Goal: Task Accomplishment & Management: Use online tool/utility

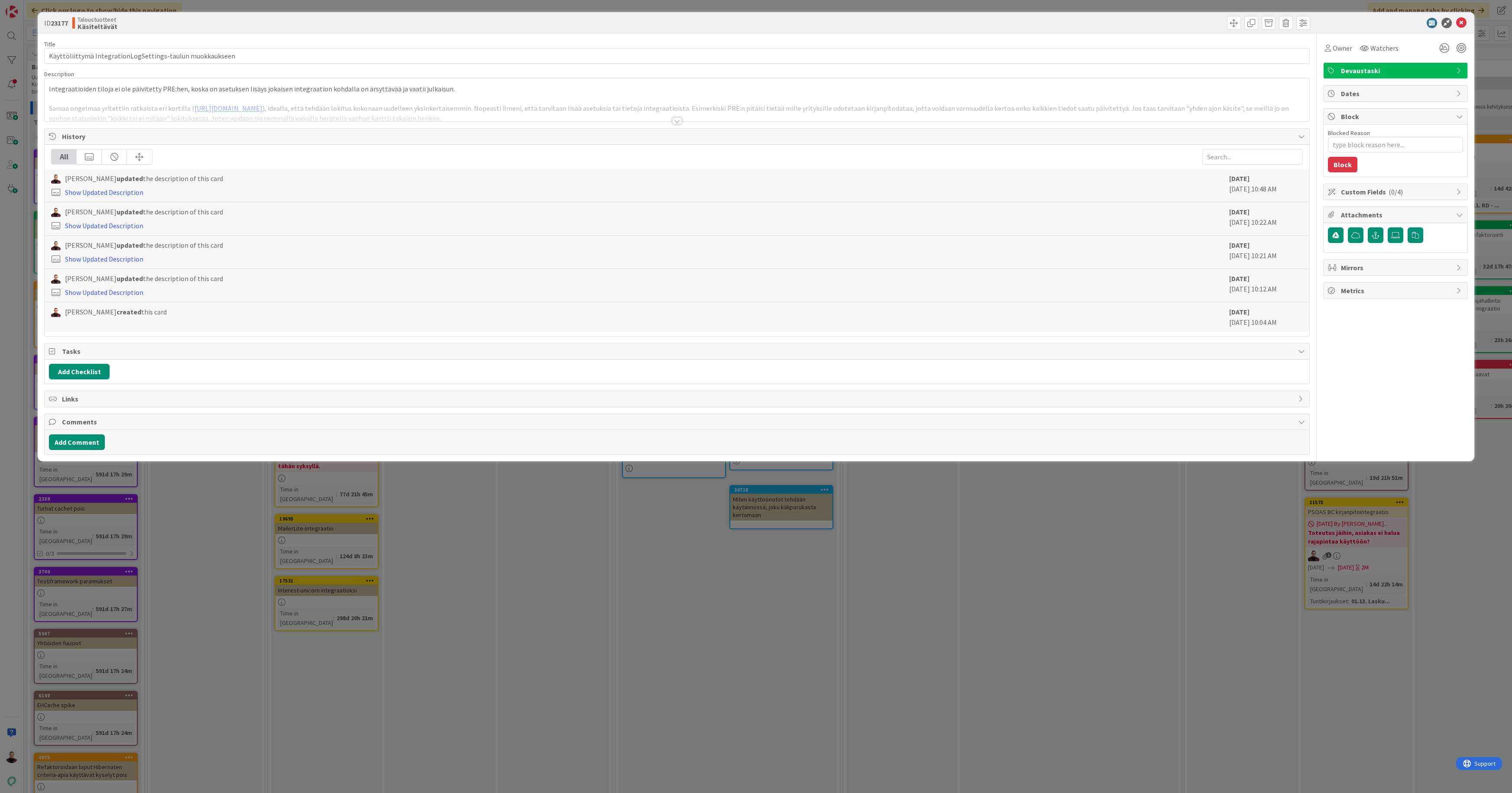
click at [1003, 587] on div "ID 23177 Taloustuotteet Käsiteltävät Title 57 / 128 Käyttöliittymä IntegrationL…" at bounding box center [756, 396] width 1512 height 793
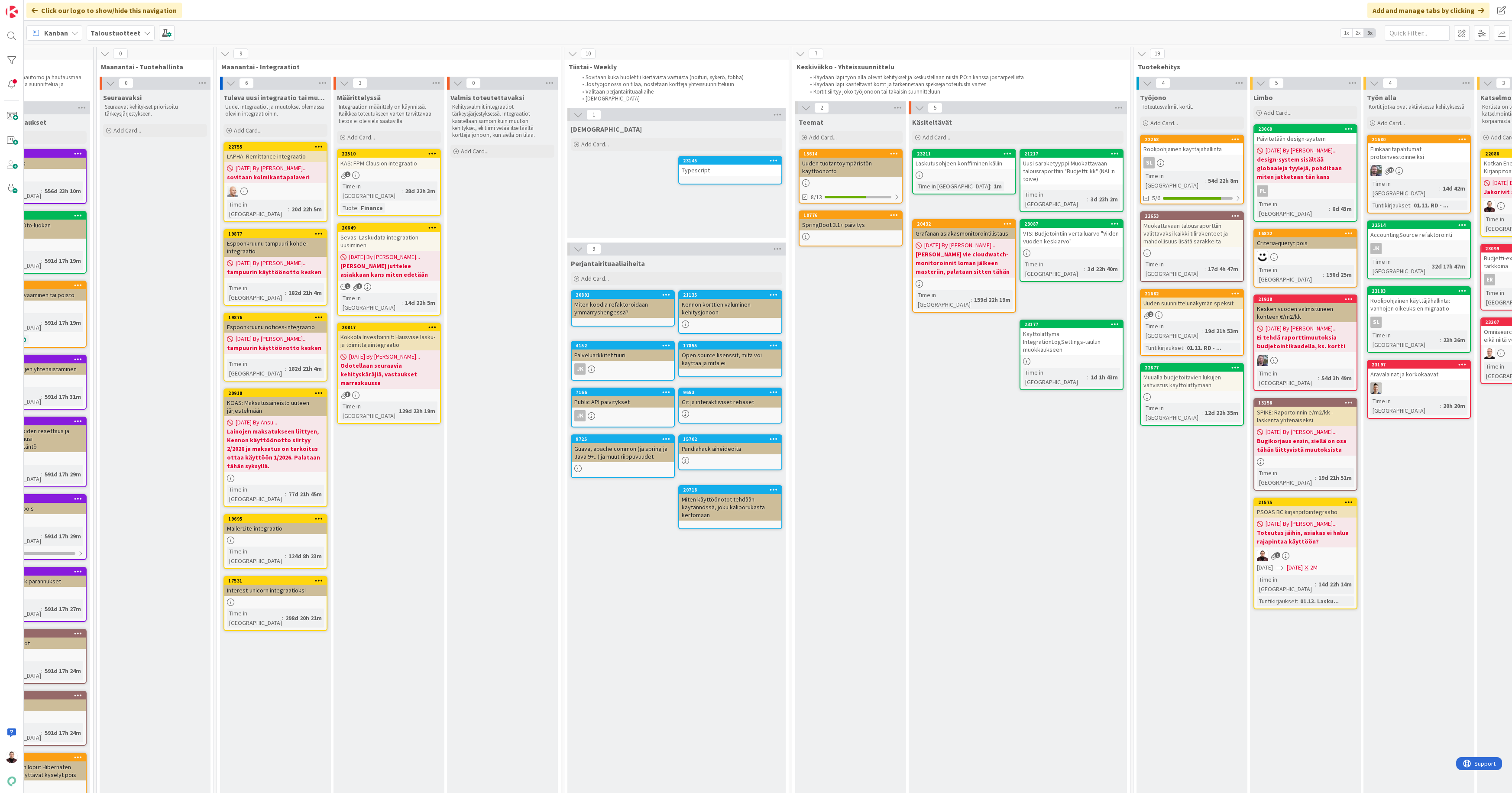
scroll to position [0, 411]
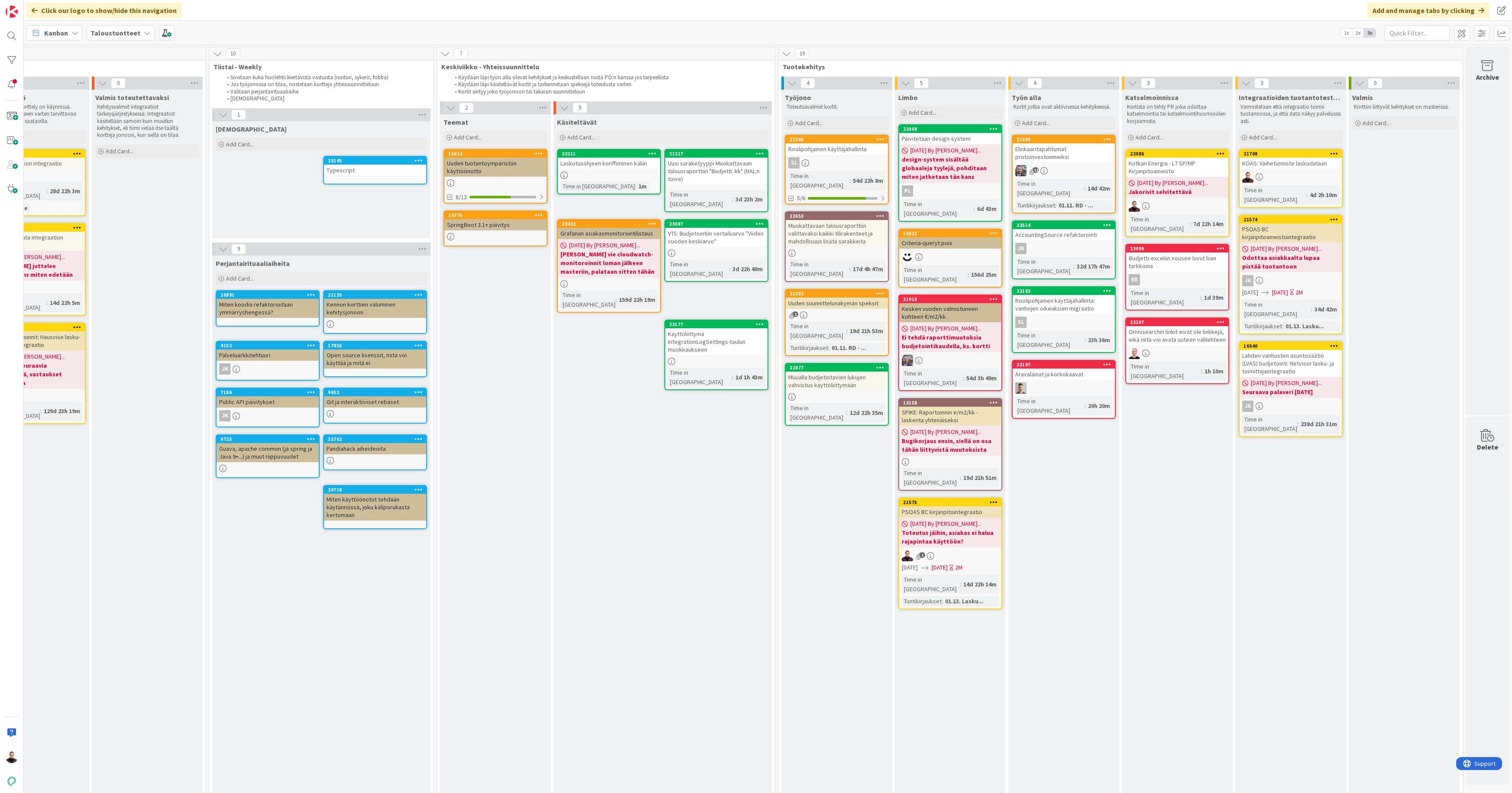
click at [1280, 166] on div "KOAS: Vaihetunniste laskudataan" at bounding box center [1290, 162] width 102 height 11
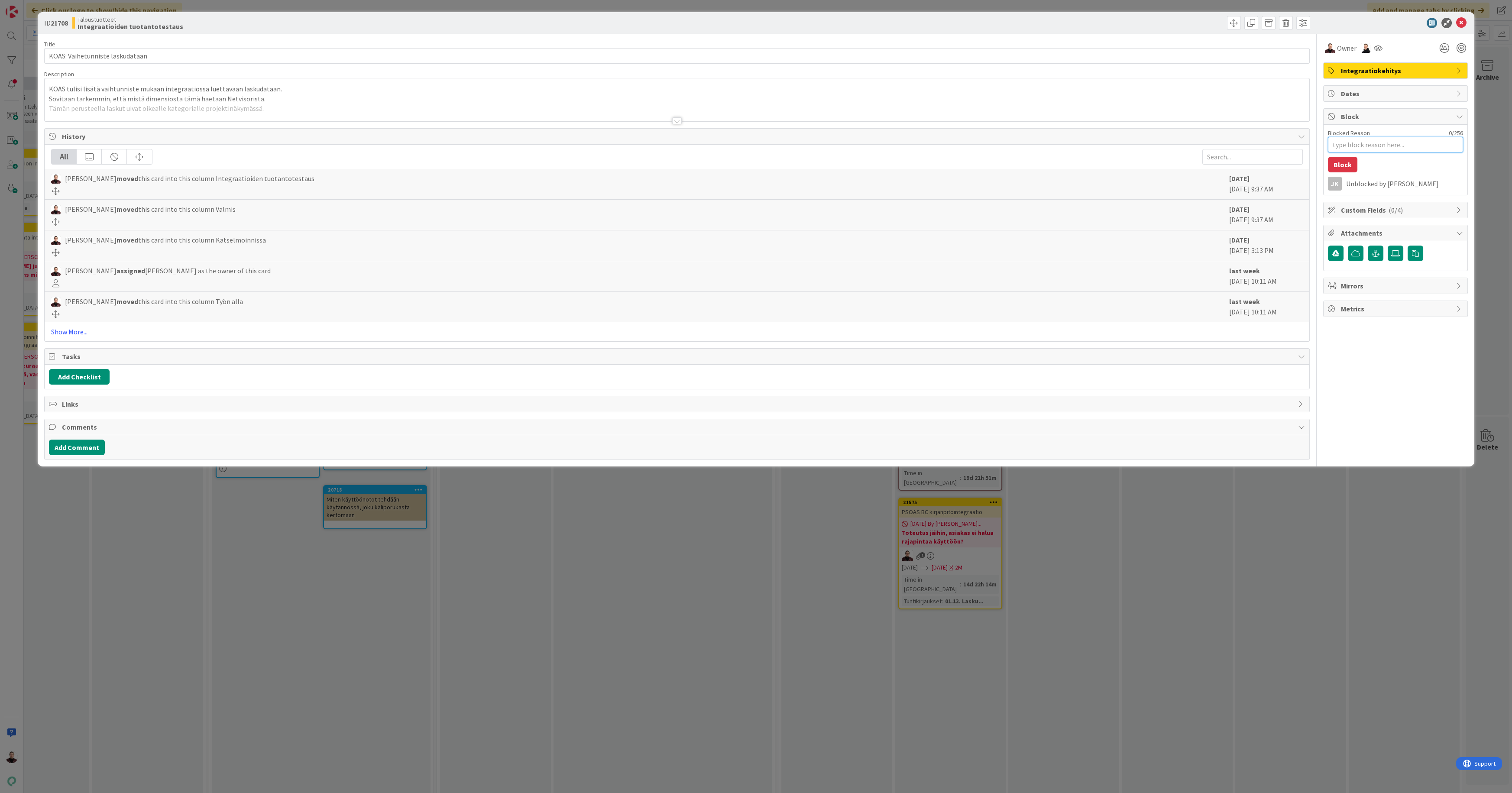
click at [1344, 148] on textarea "Blocked Reason" at bounding box center [1395, 144] width 135 height 15
type textarea "x"
type textarea "T"
type textarea "x"
type textarea "Ts"
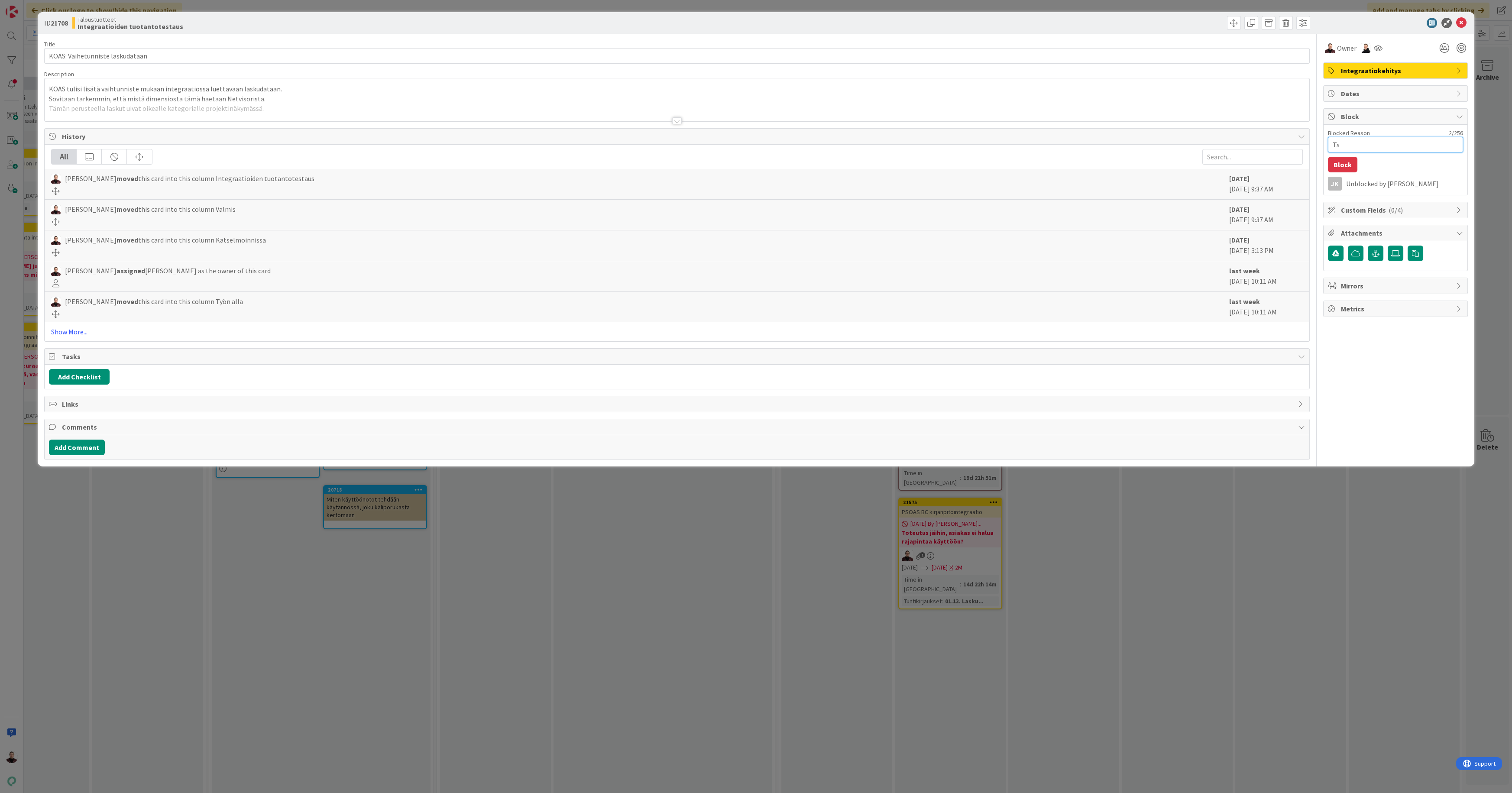
type textarea "x"
type textarea "Tsek"
type textarea "x"
type textarea "Tseka"
type textarea "x"
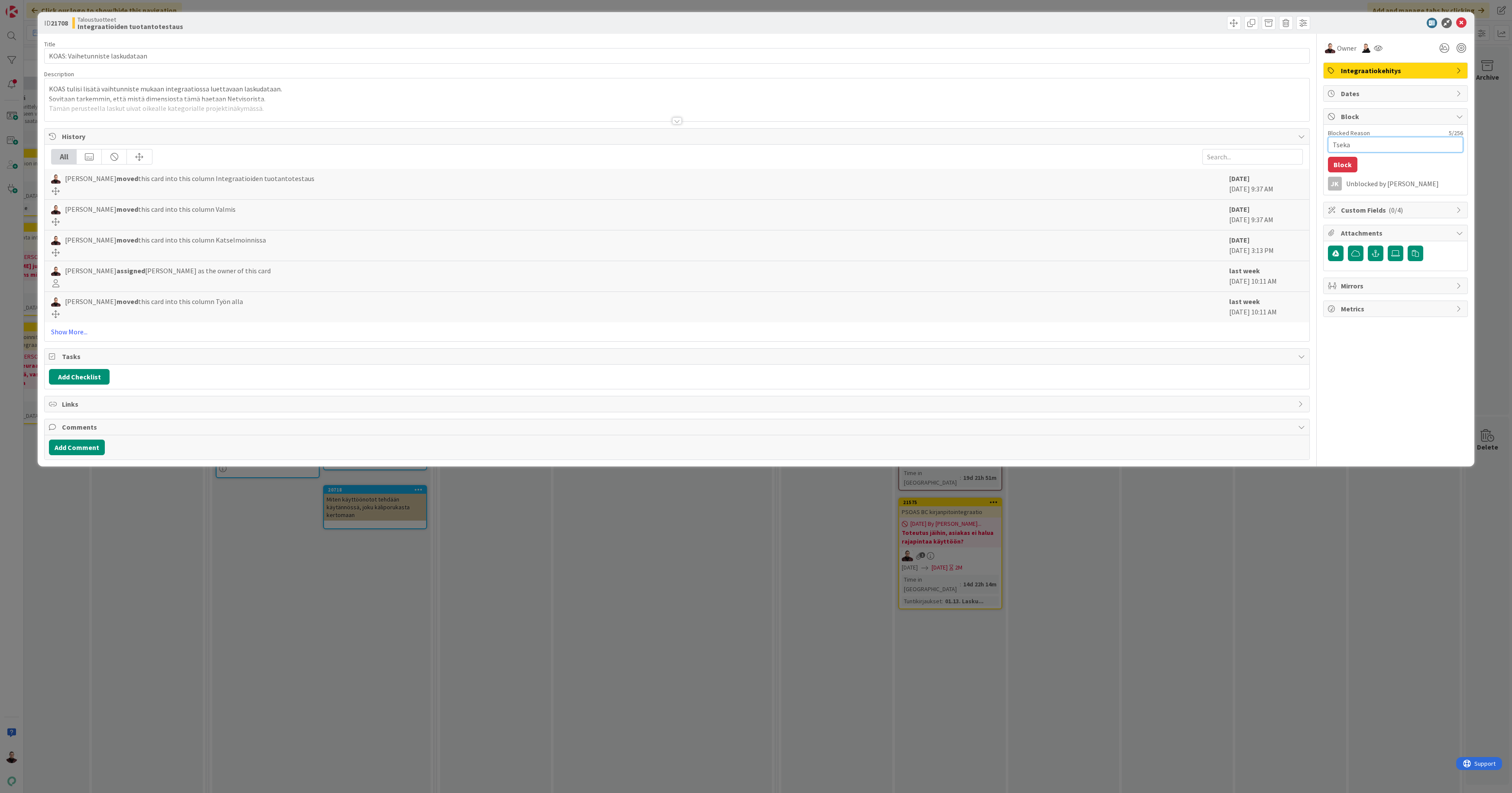
type textarea "Tsekat"
type textarea "x"
type textarea "Tsekata"
type textarea "x"
type textarea "Tsekataa"
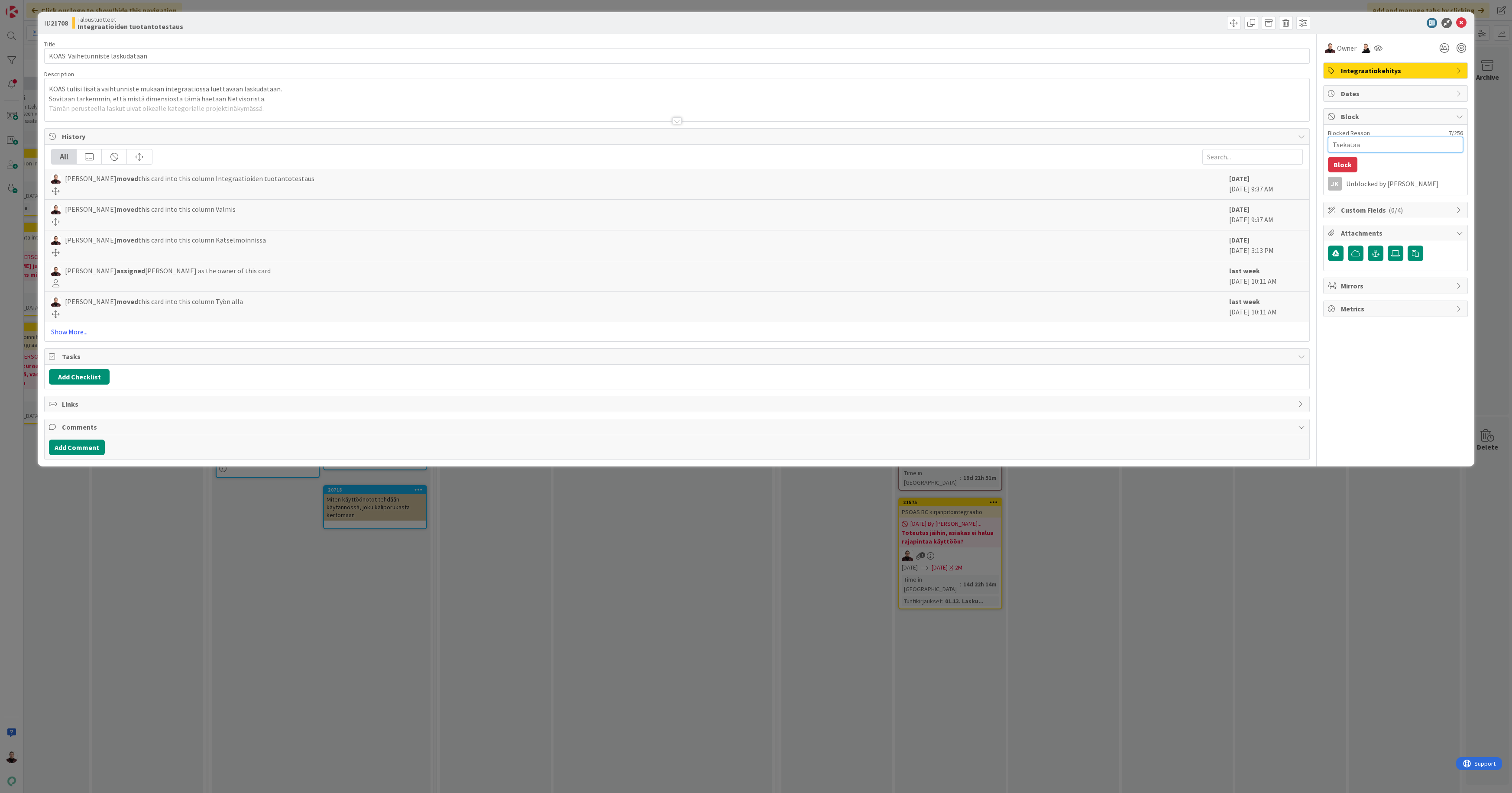
type textarea "x"
type textarea "Tsekataan"
type textarea "x"
type textarea "Tsekataan"
type textarea "x"
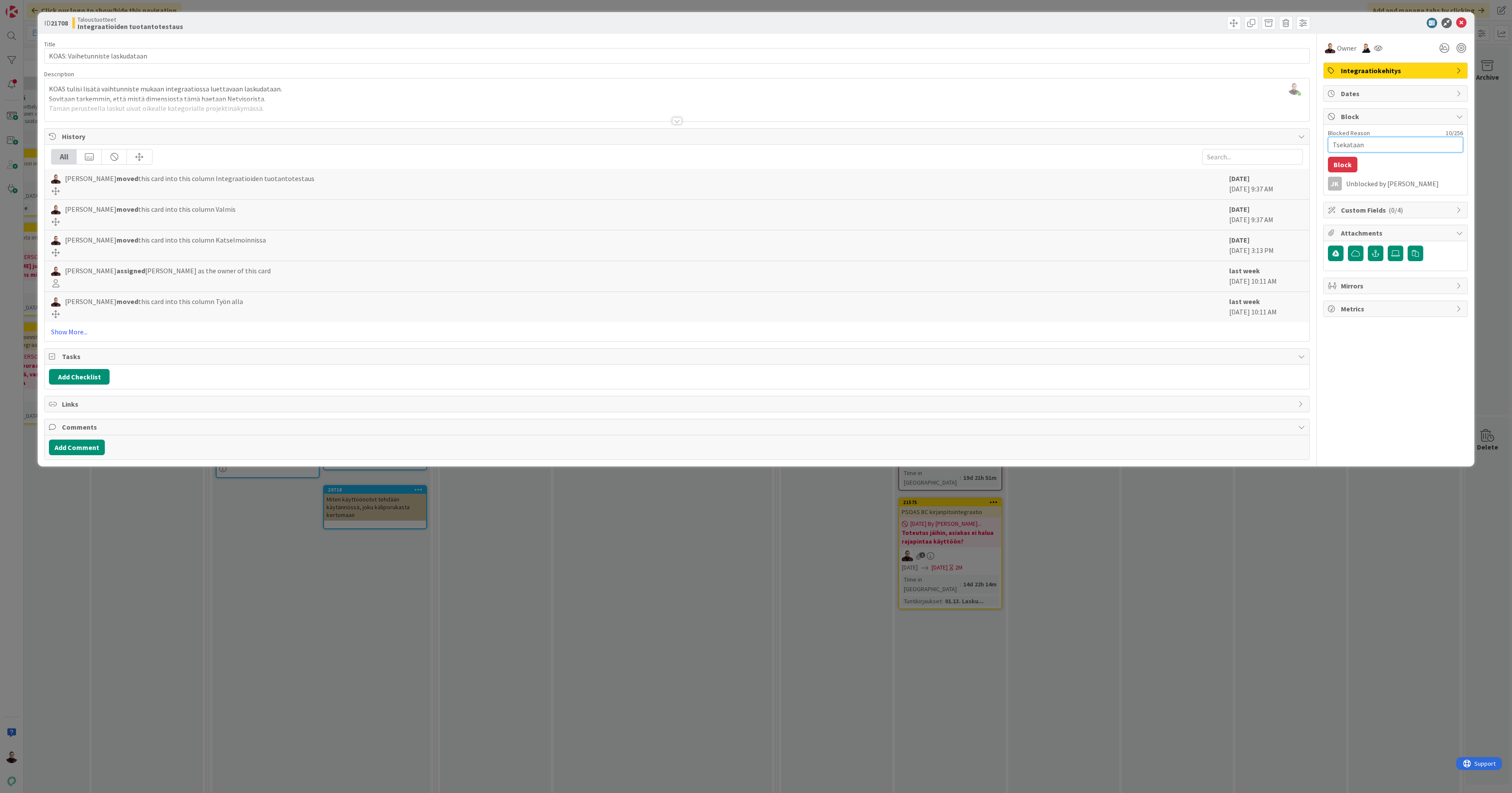
type textarea "Tsekataan e"
type textarea "x"
type textarea "Tsekataan ens"
type textarea "x"
type textarea "Tsekataan ens"
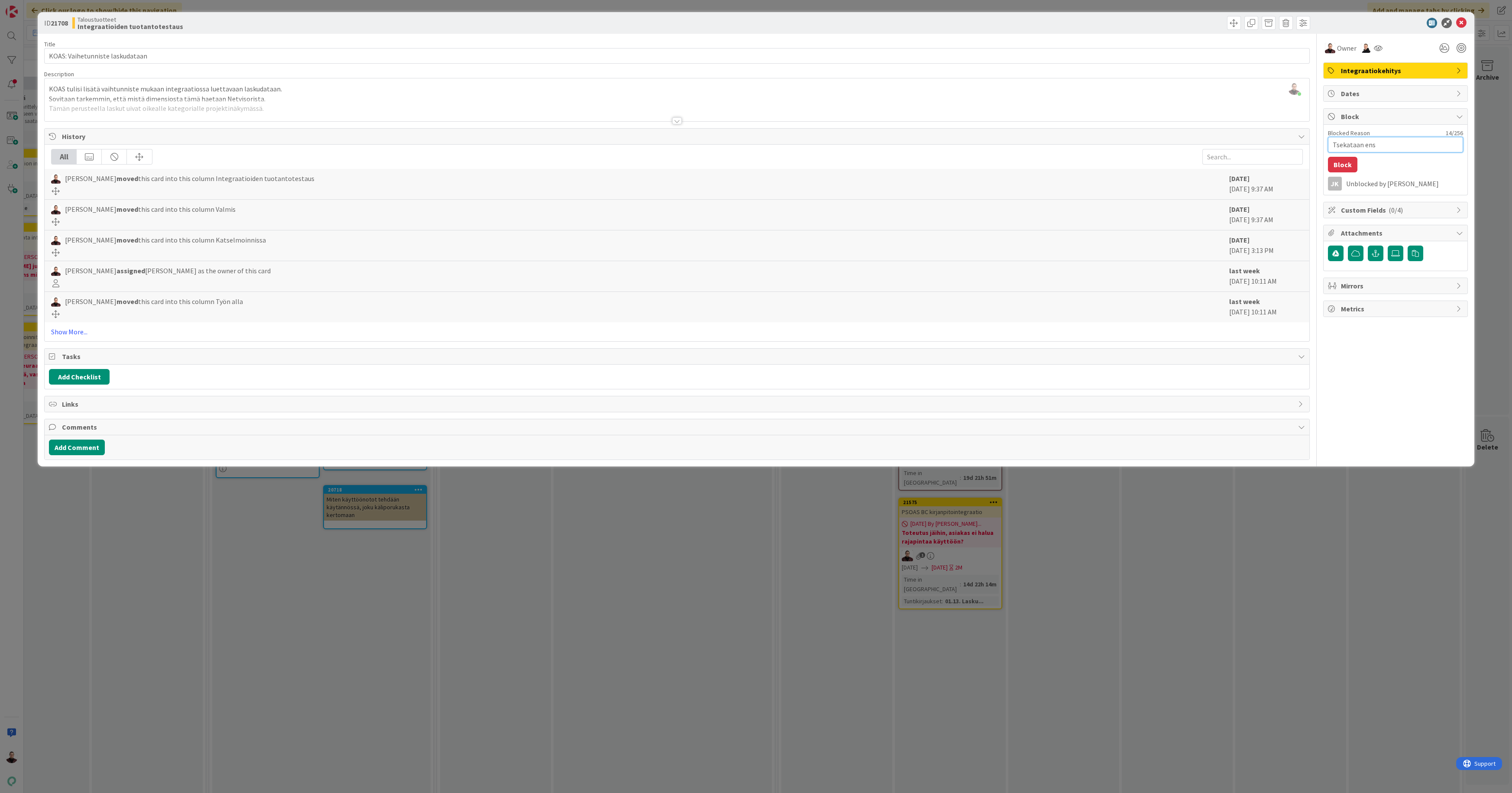
type textarea "x"
type textarea "Tsekataan ens v"
type textarea "x"
type textarea "Tsekataan ens vi"
type textarea "x"
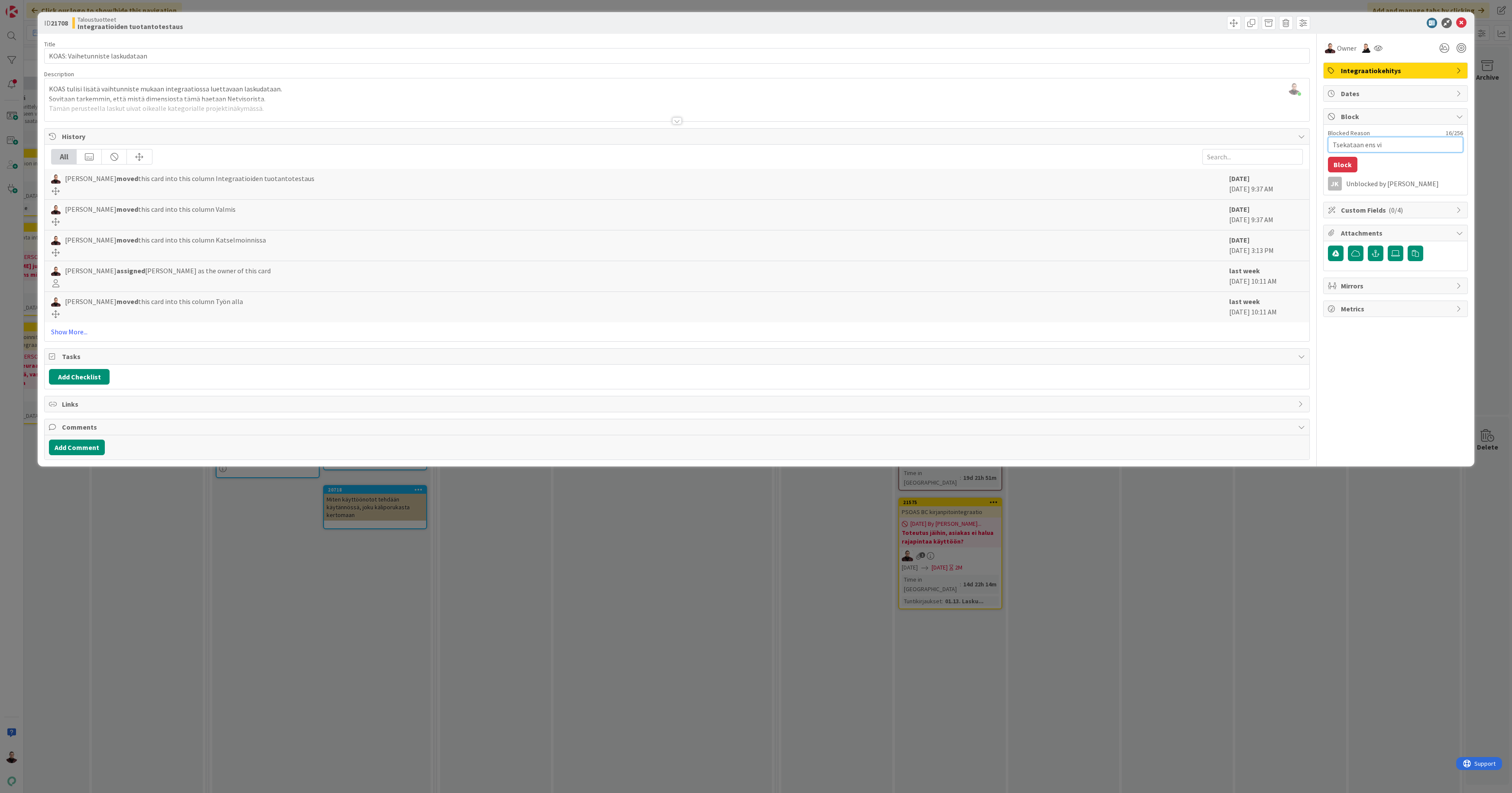
type textarea "Tsekataan ens vii"
type textarea "x"
type textarea "Tsekataan ens viik"
type textarea "x"
type textarea "Tsekataan ens viiko"
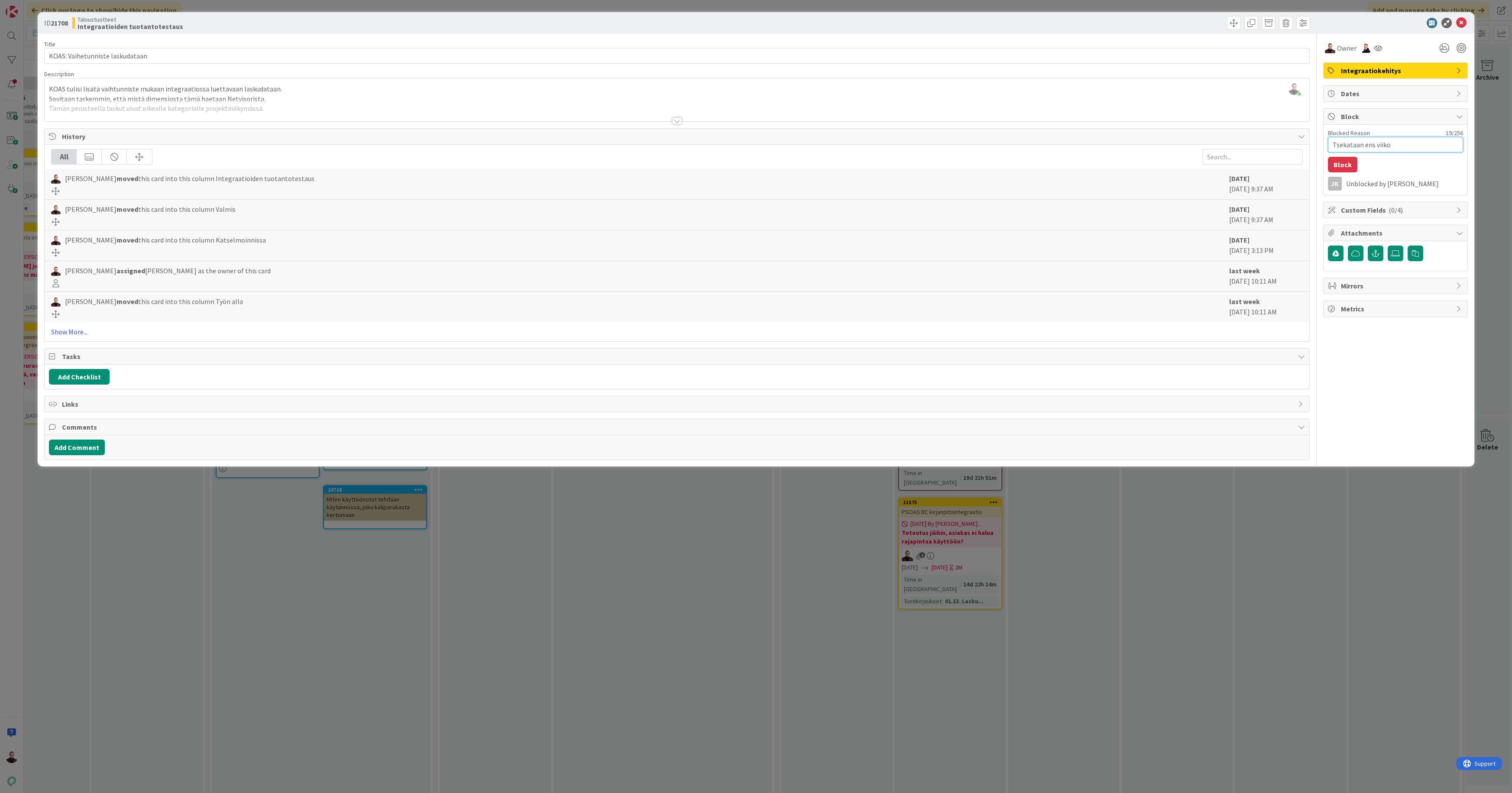
type textarea "x"
type textarea "Tsekataan ens viikol"
type textarea "x"
type textarea "Tsekataan ens viikola"
type textarea "x"
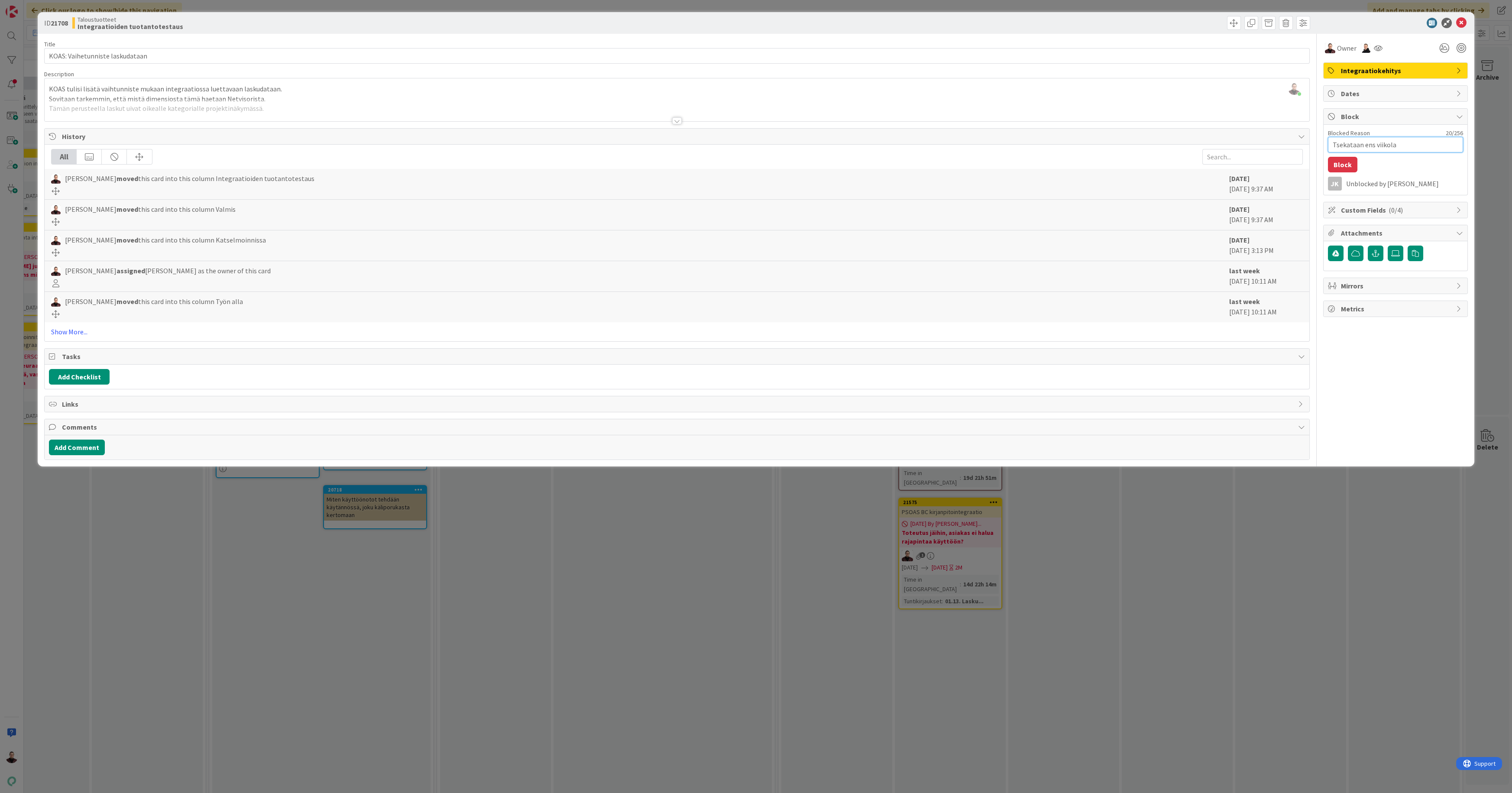
type textarea "Tsekataan ens viikolal"
type textarea "x"
type textarea "Tsekataan ens viikola"
type textarea "x"
type textarea "Tsekataan ens viikol"
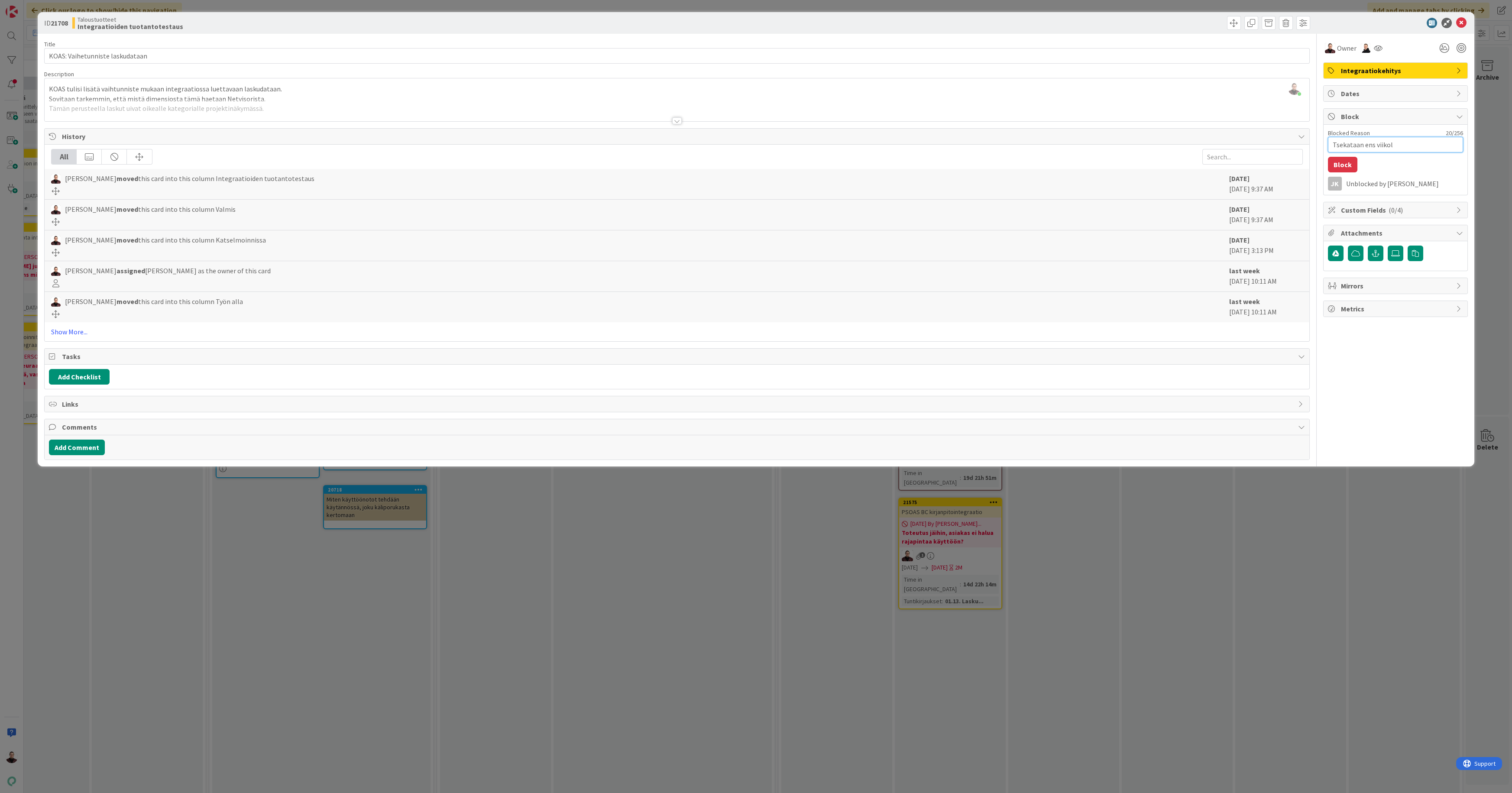
type textarea "x"
type textarea "Tsekataan ens viikoll"
type textarea "x"
type textarea "Tsekataan ens viikolla"
type textarea "x"
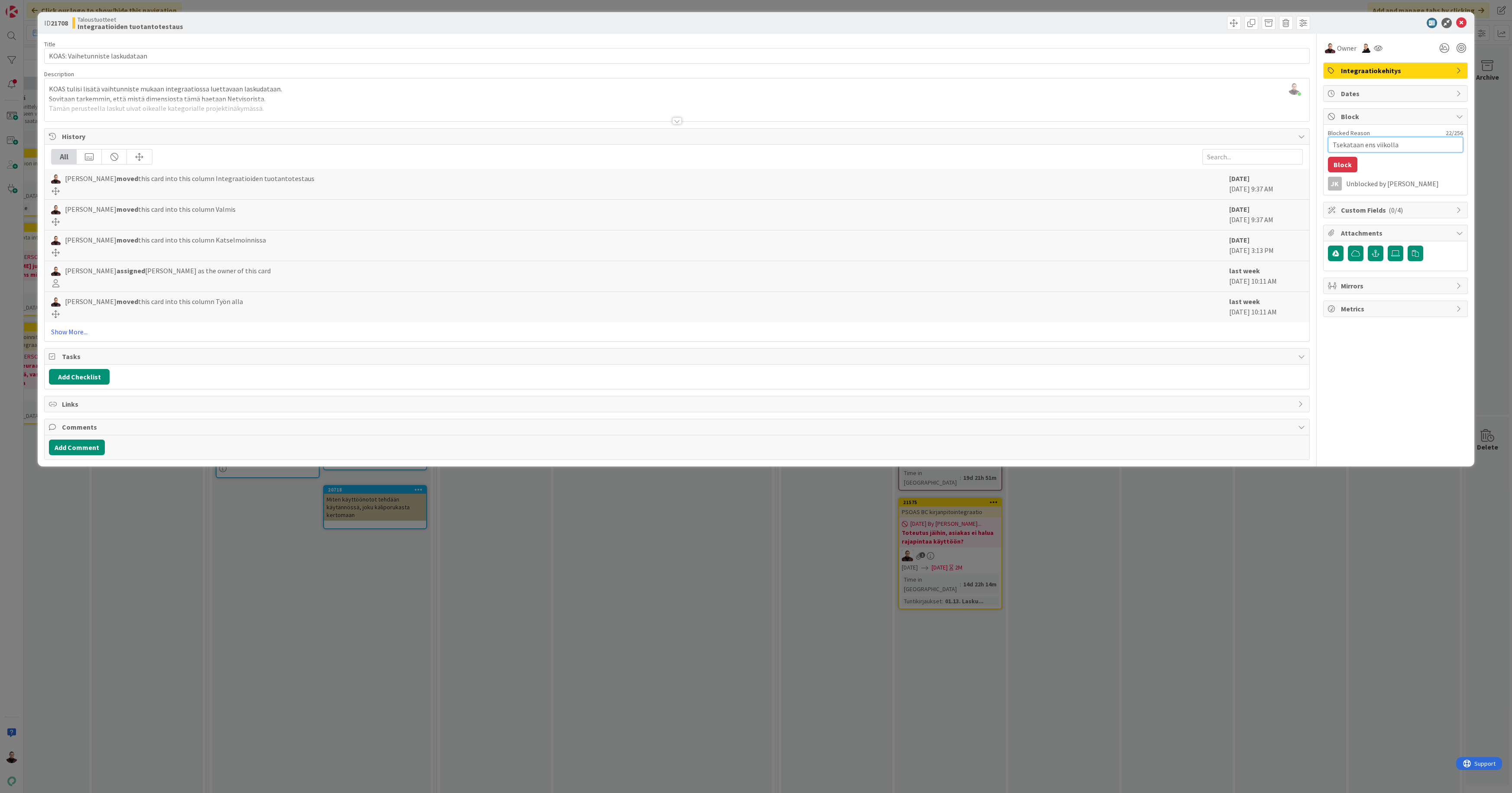
type textarea "Tsekataan ens viikolla"
type textarea "x"
type textarea "Tsekataan ens viikolla o"
type textarea "x"
type textarea "Tsekataan ens viikolla onk"
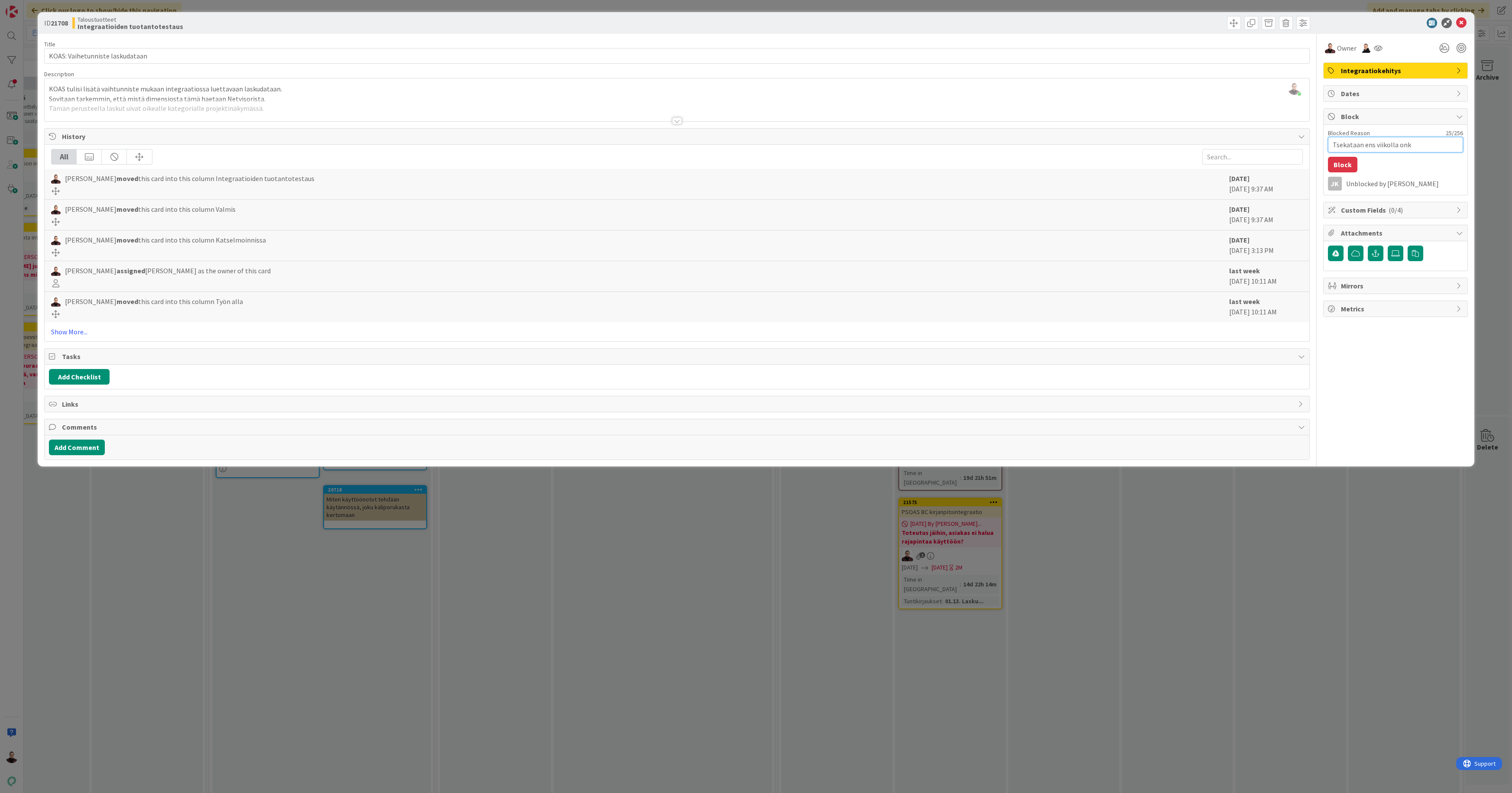
type textarea "x"
type textarea "Tsekataan ens viikolla onko"
type textarea "x"
type textarea "Tsekataan ens viikolla onko"
type textarea "x"
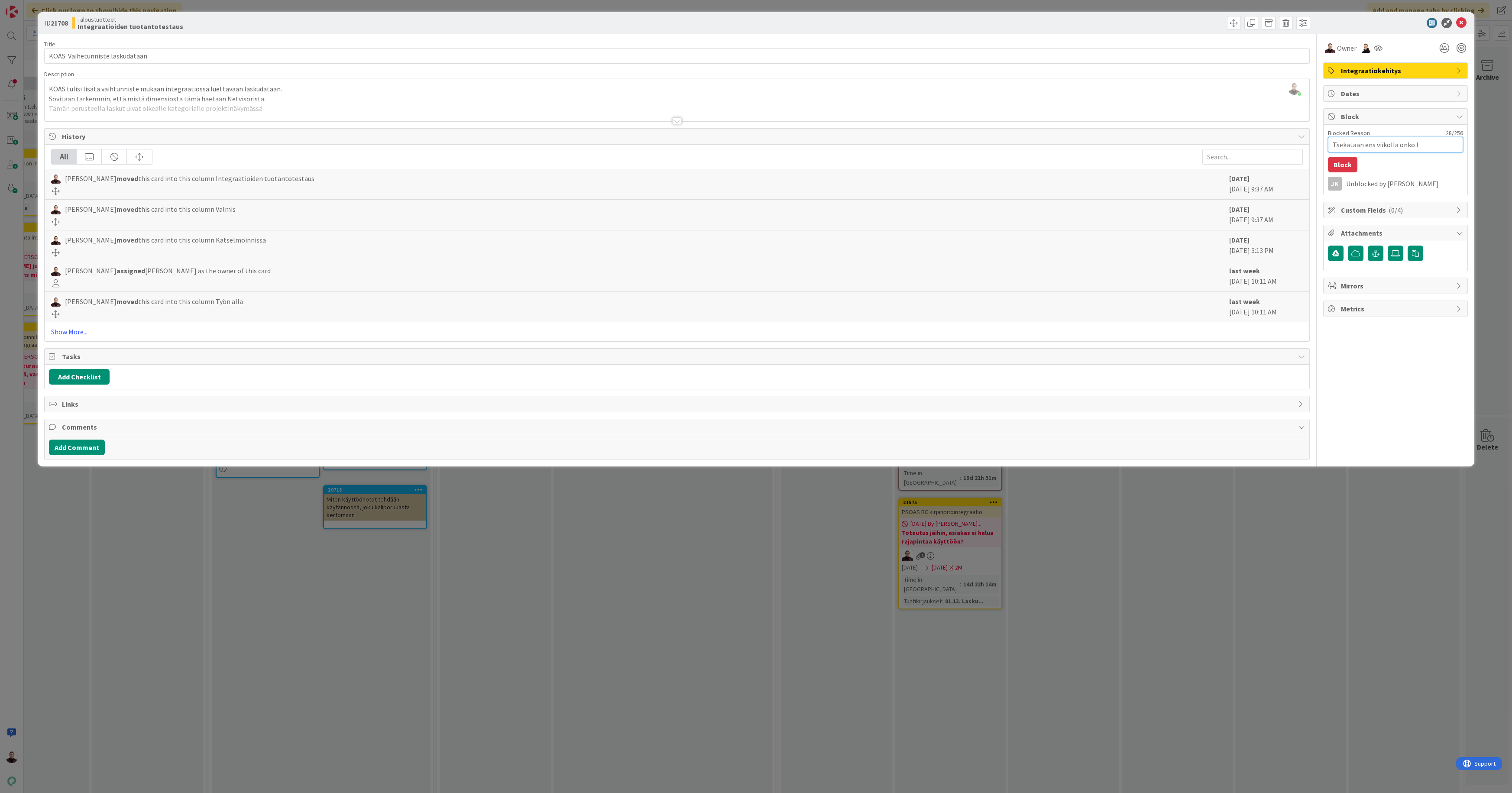
type textarea "Tsekataan ens viikolla onko la"
type textarea "x"
type textarea "Tsekataan ens viikolla onko las"
type textarea "x"
type textarea "Tsekataan ens viikolla onko lask"
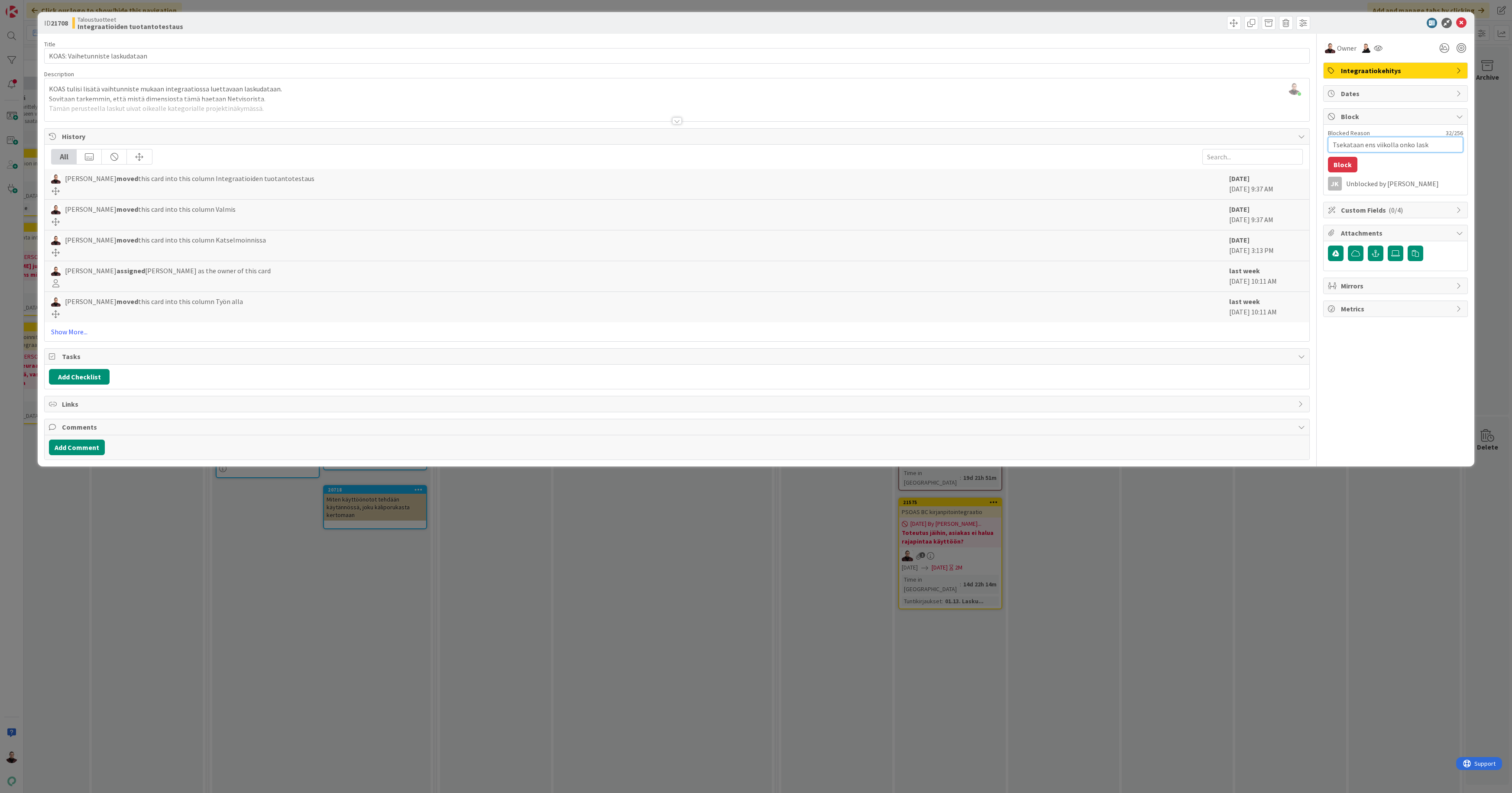
type textarea "x"
type textarea "Tsekataan ens viikolla onko lasku"
type textarea "x"
type textarea "Tsekataan ens viikolla onko laskul"
type textarea "x"
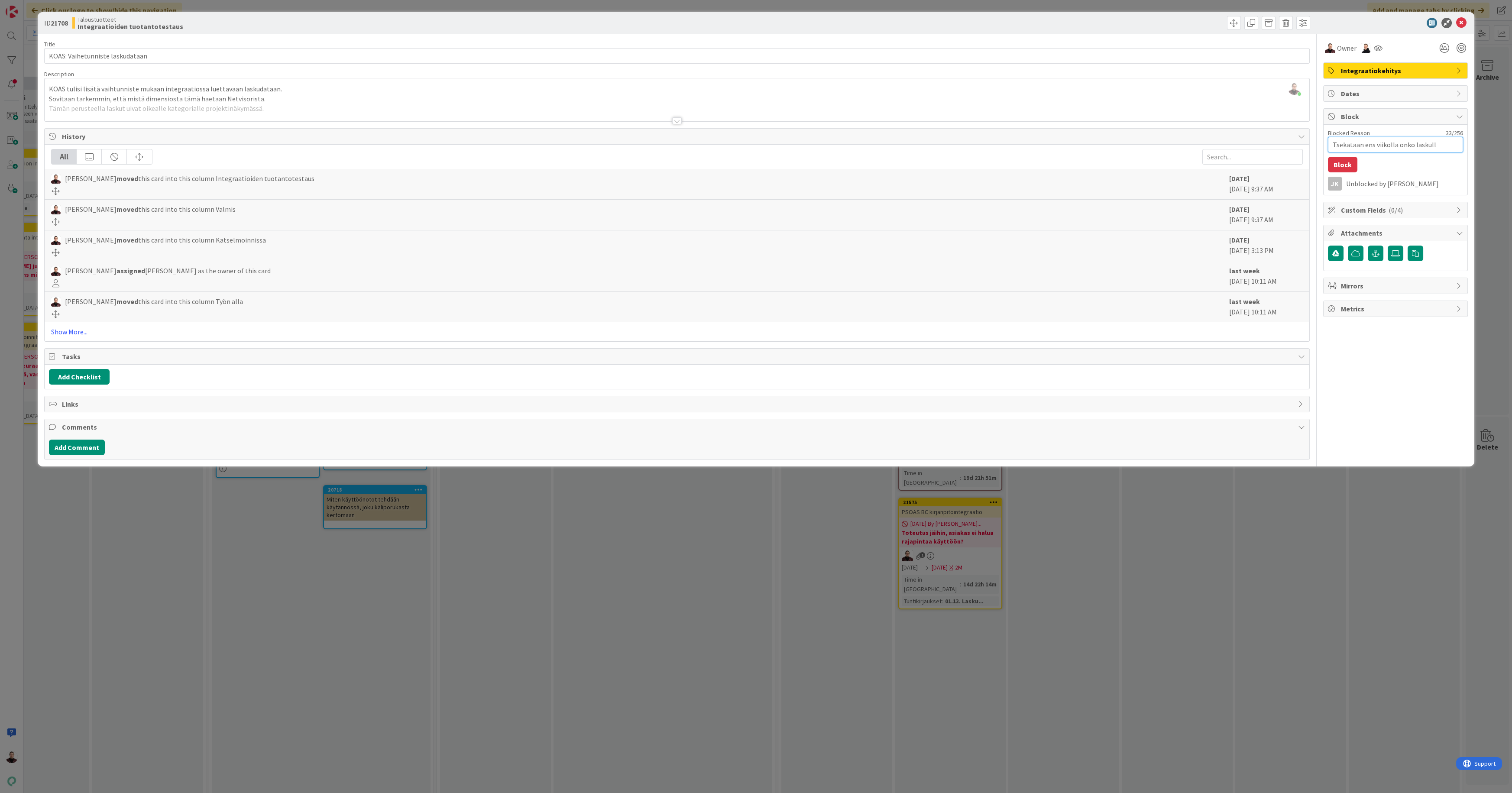
type textarea "Tsekataan ens viikolla onko laskulle"
type textarea "x"
type textarea "Tsekataan ens viikolla onko laskulle"
paste textarea "35626"
type textarea "x"
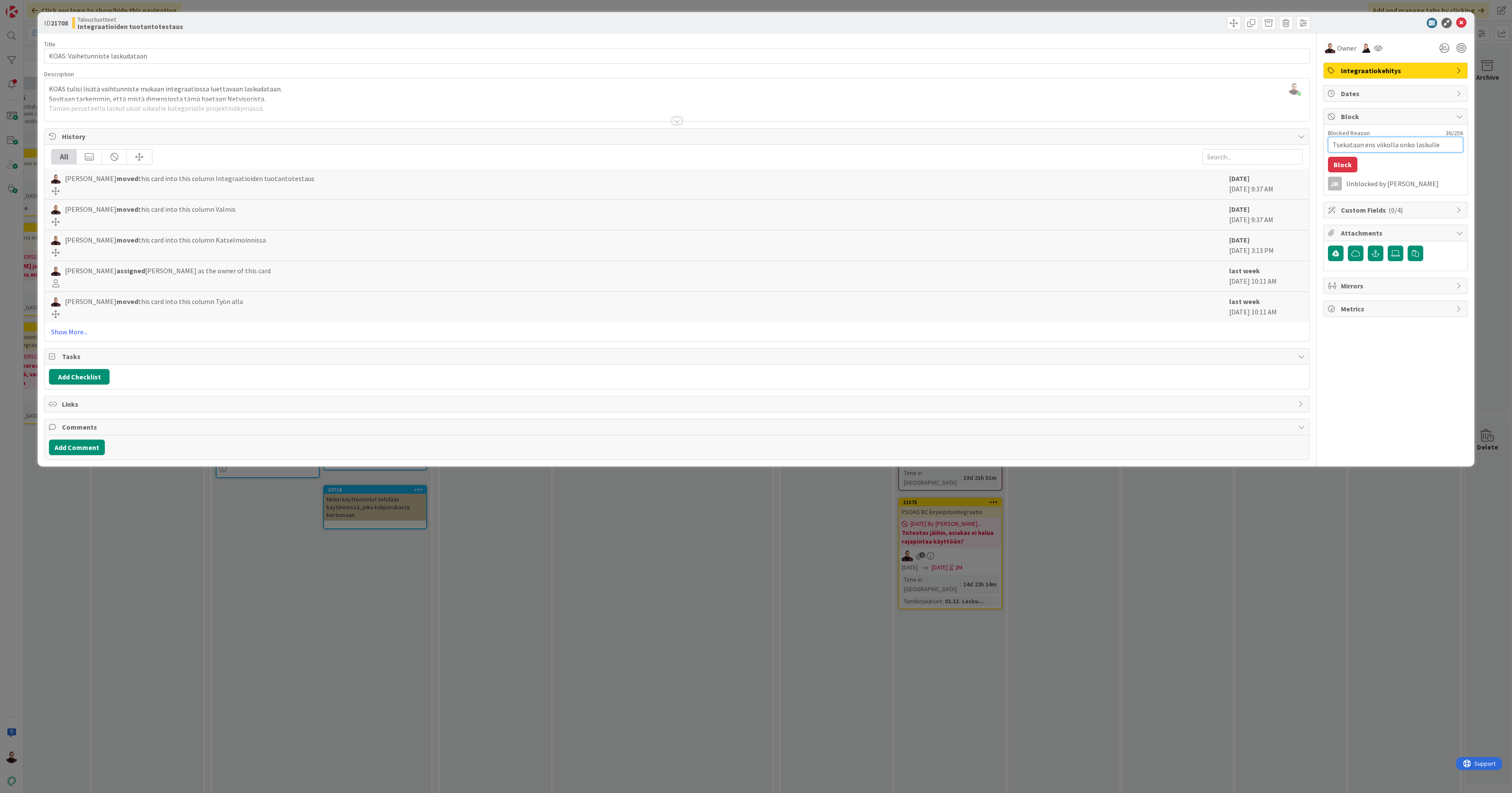
type textarea "Tsekataan ens viikolla onko laskulle 35626"
type textarea "x"
type textarea "Tsekataan ens viikolla onko laskulle 35626"
type textarea "x"
type textarea "Tsekataan ens viikolla onko laskulle 35626 t"
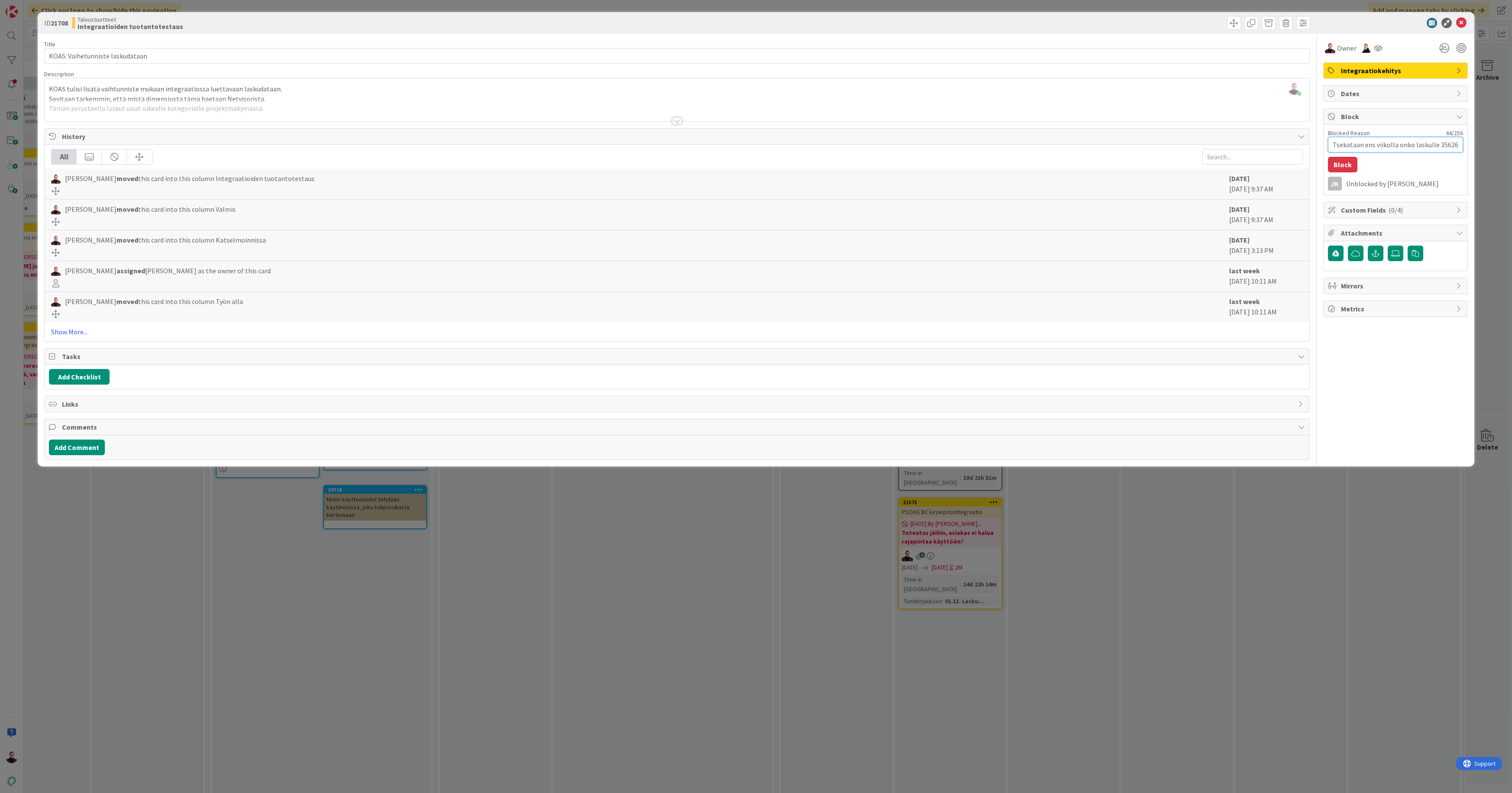
type textarea "x"
type textarea "Tsekataan ens viikolla onko laskulle 35626 tul"
type textarea "x"
type textarea "Tsekataan ens viikolla onko laskulle 35626 tull"
type textarea "x"
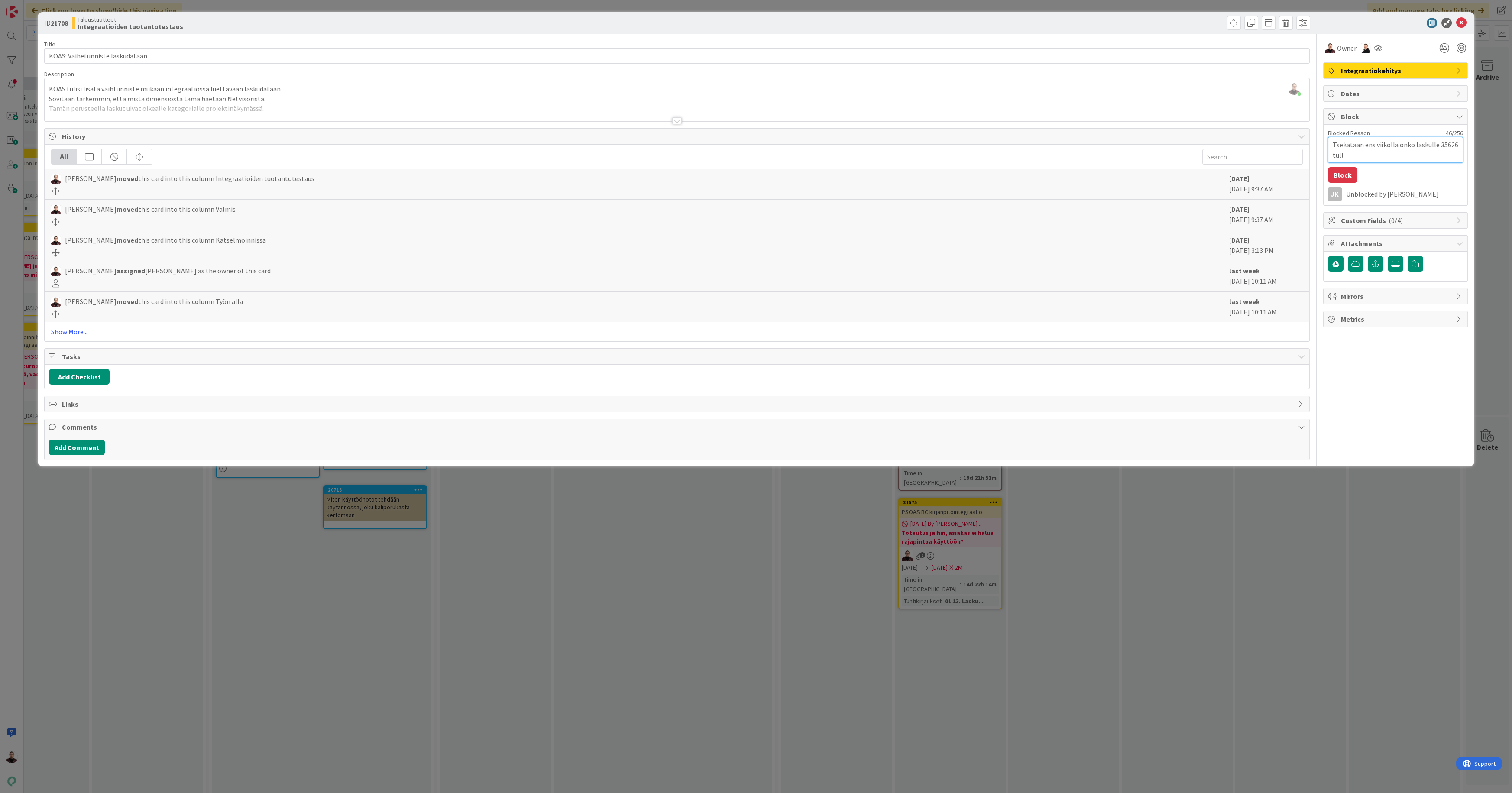
type textarea "Tsekataan ens viikolla onko laskulle 35626 tullu"
type textarea "x"
type textarea "Tsekataan ens viikolla onko laskulle 35626 tullut"
type textarea "x"
type textarea "Tsekataan ens viikolla onko laskulle 35626 tullut v"
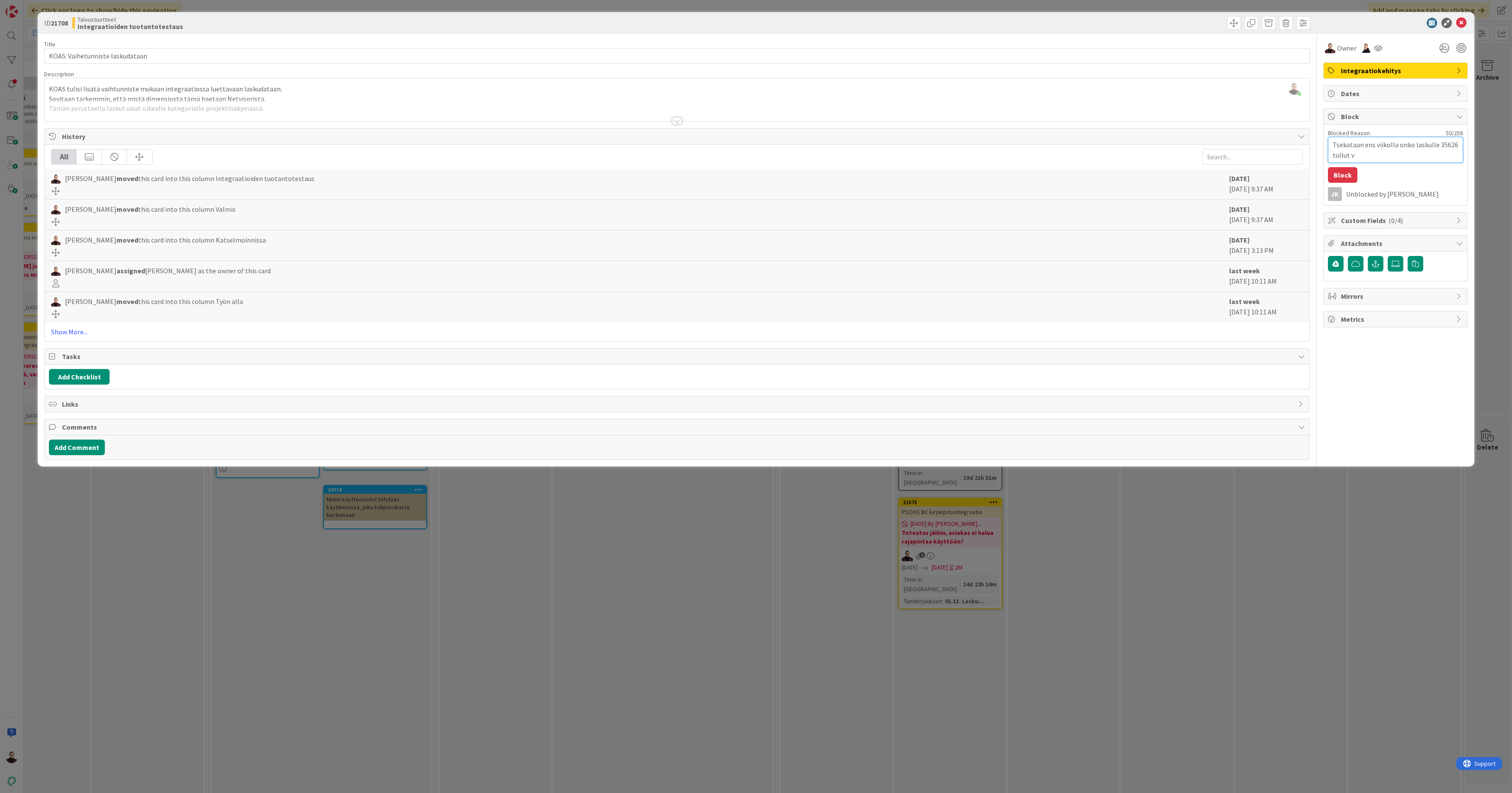
type textarea "x"
type textarea "Tsekataan ens viikolla onko laskulle 35626 tullut va"
type textarea "x"
type textarea "Tsekataan ens viikolla onko laskulle 35626 tullut vai"
type textarea "x"
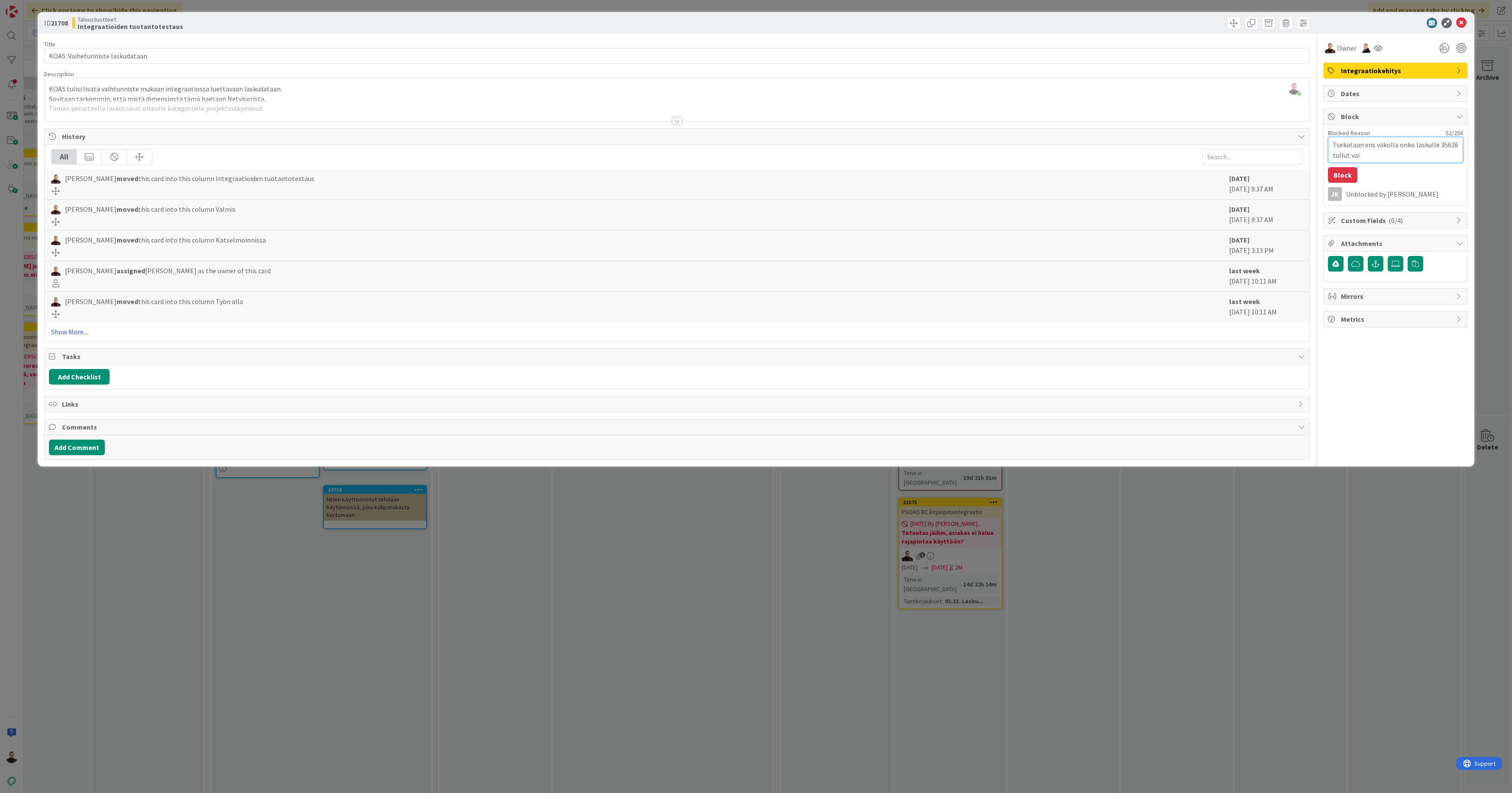
type textarea "Tsekataan ens viikolla onko laskulle 35626 tullut vaih"
type textarea "x"
type textarea "Tsekataan ens viikolla onko laskulle 35626 tullut vaihe"
type textarea "x"
type textarea "Tsekataan ens viikolla onko laskulle 35626 tullut vaihet"
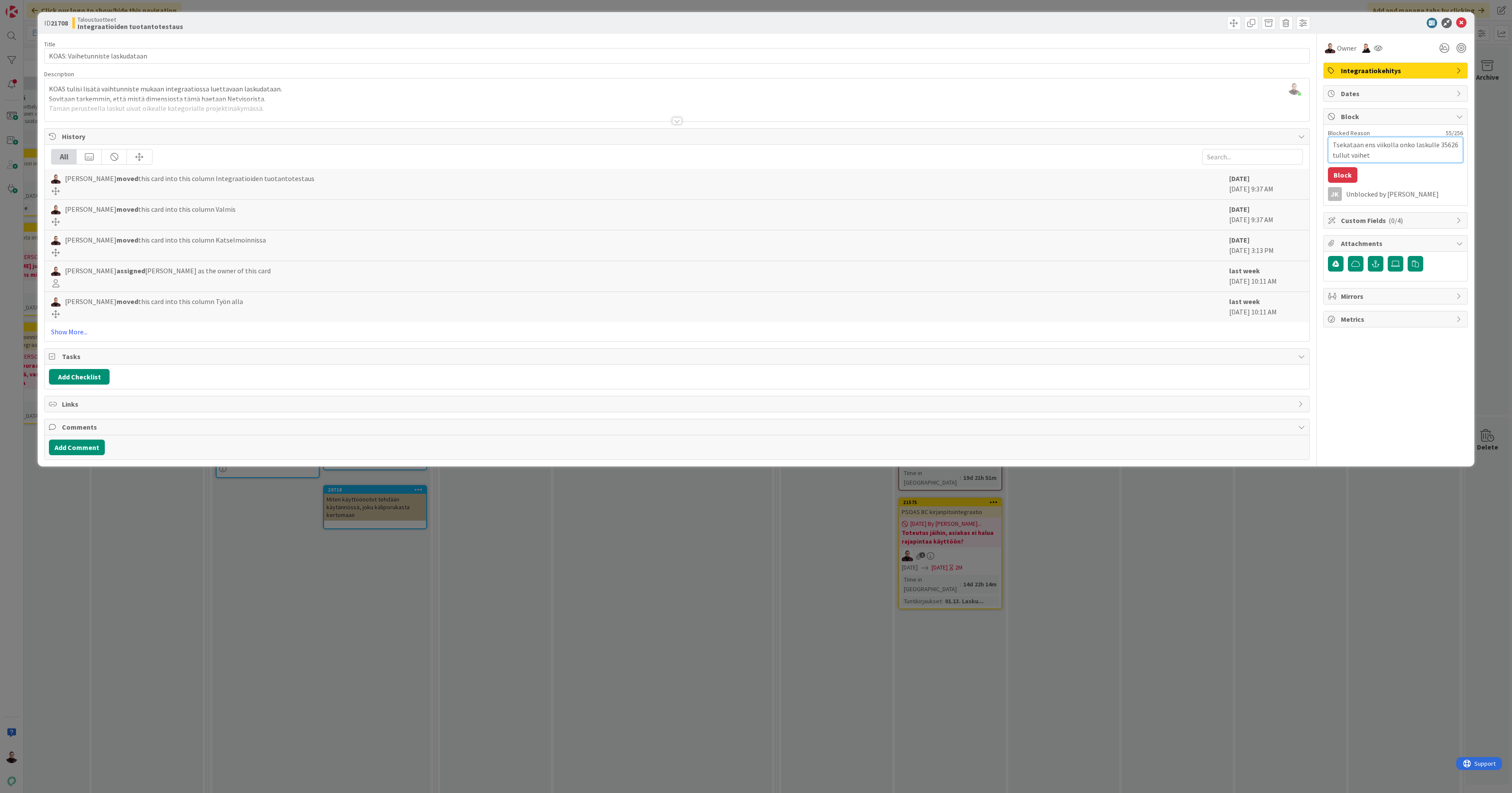
type textarea "x"
type textarea "Tsekataan ens viikolla onko laskulle 35626 tullut vaihetu"
type textarea "x"
type textarea "Tsekataan ens viikolla onko laskulle 35626 tullut vaihetun"
type textarea "x"
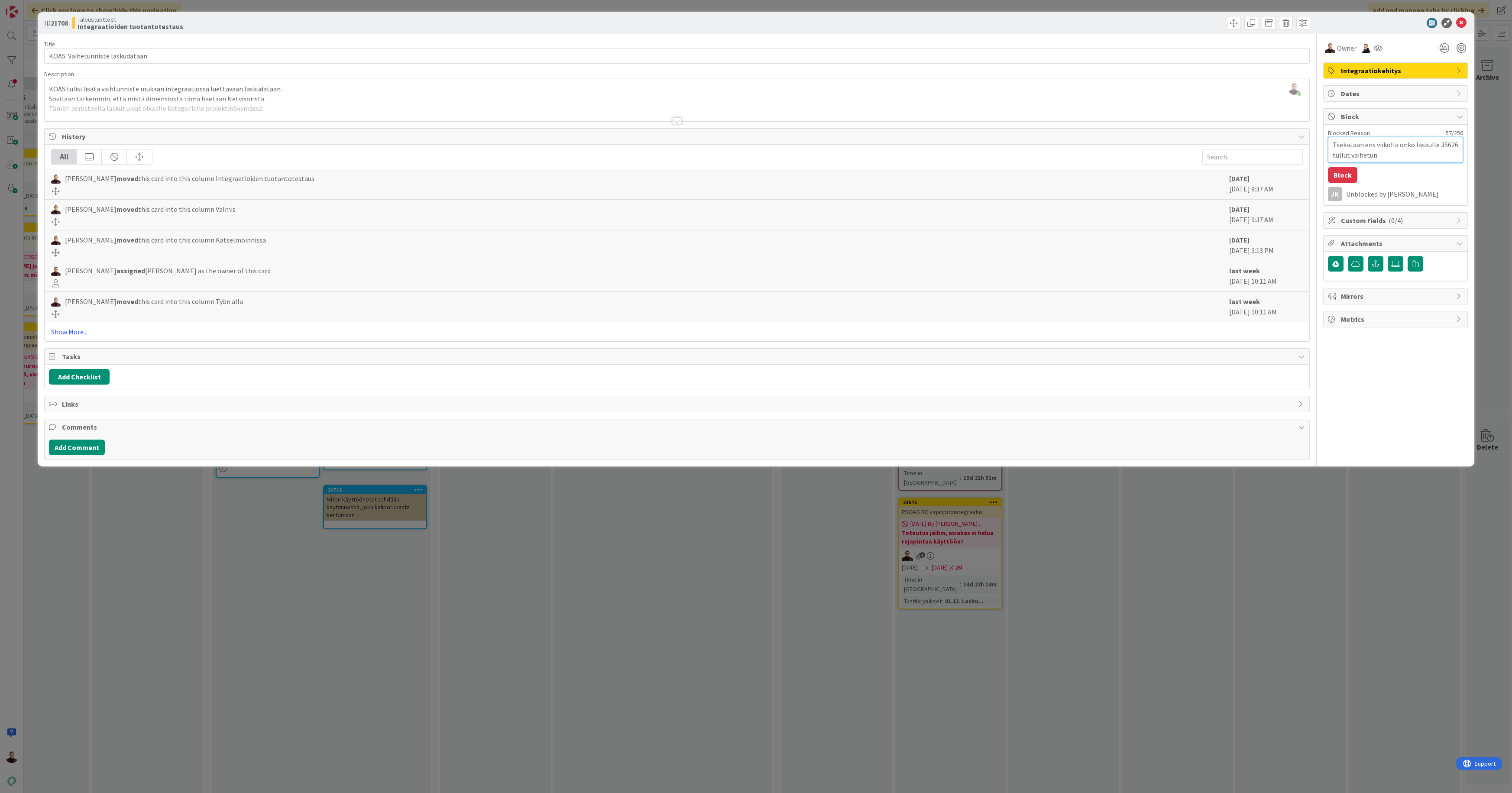
type textarea "Tsekataan ens viikolla onko laskulle 35626 tullut vaihetunn"
type textarea "x"
type textarea "Tsekataan ens viikolla onko laskulle 35626 tullut vaihetunnis"
type textarea "x"
type textarea "Tsekataan ens viikolla onko laskulle 35626 tullut vaihetunnist"
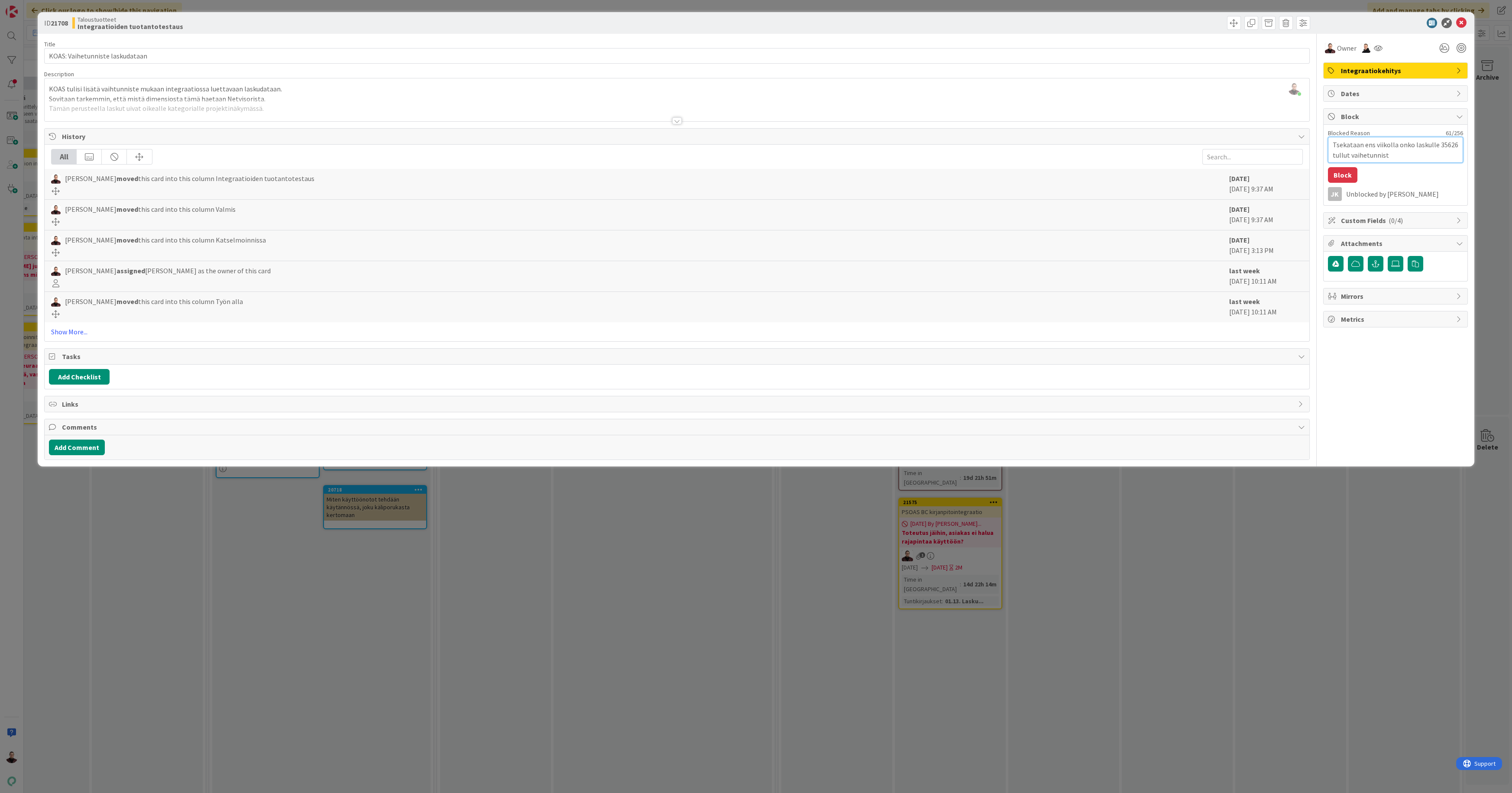
type textarea "x"
type textarea "Tsekataan ens viikolla onko laskulle 35626 tullut vaihetunniste"
click at [1345, 177] on button "Block" at bounding box center [1342, 175] width 30 height 15
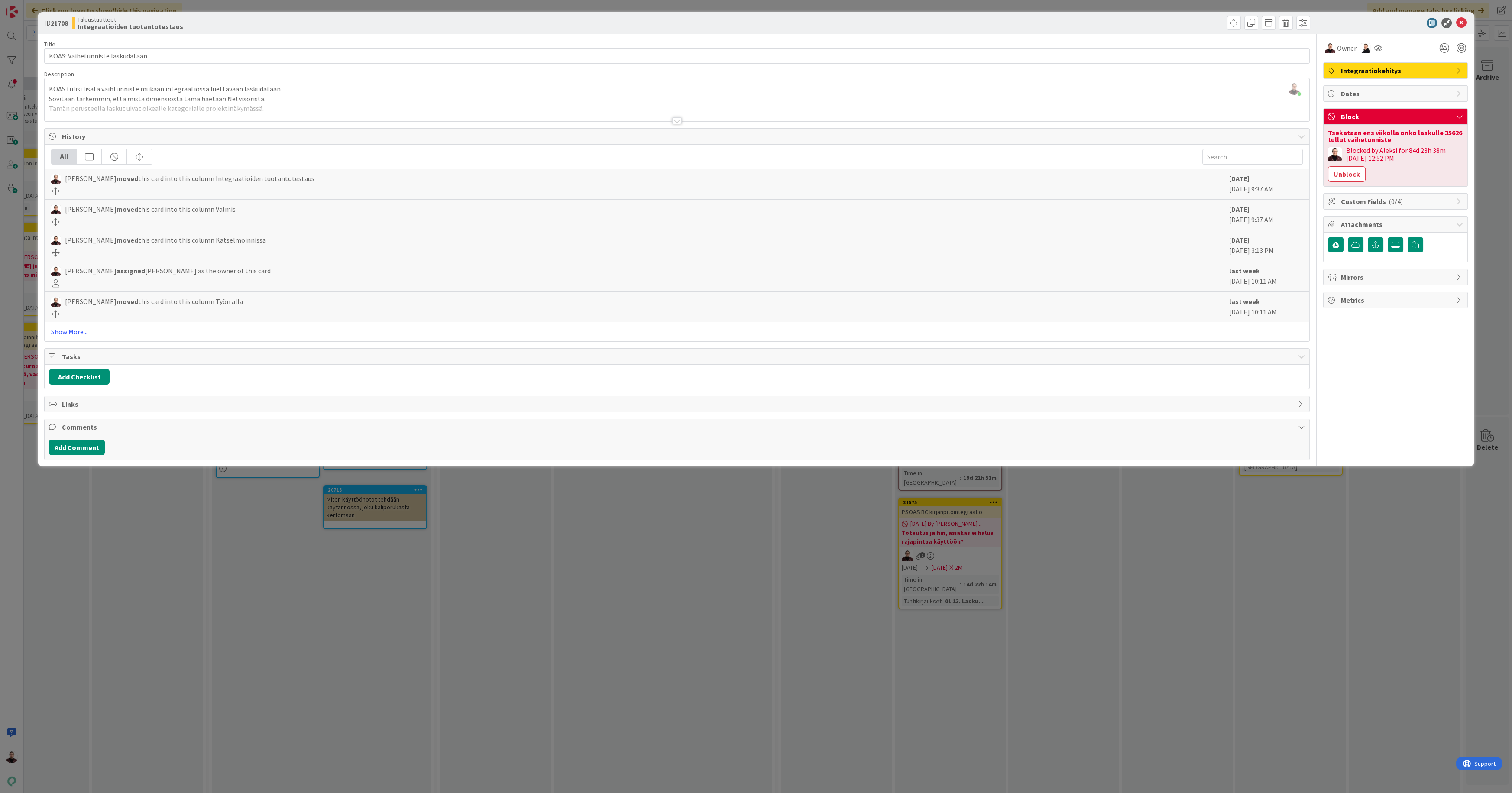
click at [571, 537] on div "ID 21708 Taloustuotteet Integraatioiden tuotantotestaus Title 31 / 128 KOAS: Va…" at bounding box center [756, 396] width 1512 height 793
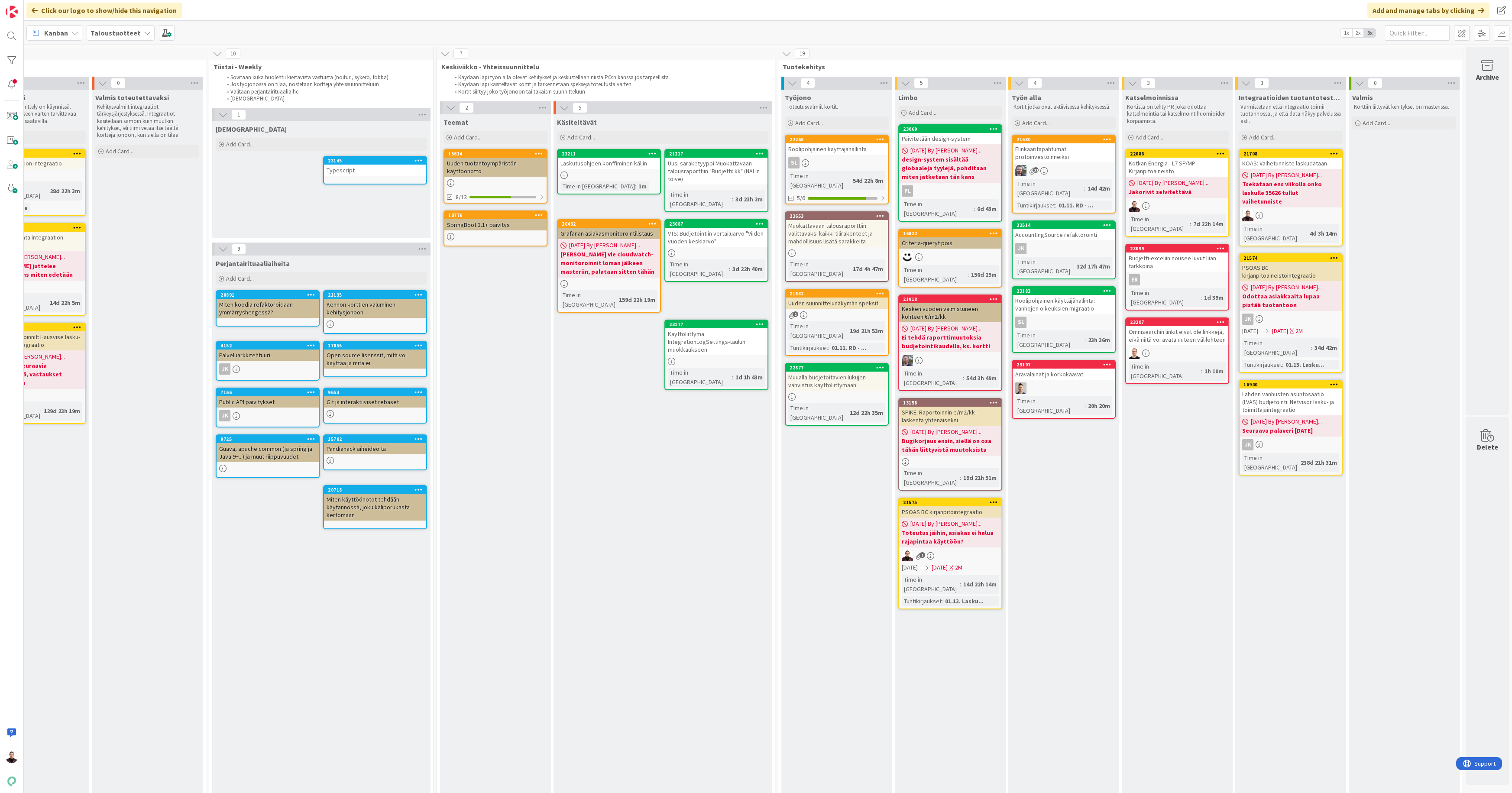
click at [927, 529] on b "Toteutus jäihin, asiakas ei halua rajapintaa käyttöön?" at bounding box center [950, 537] width 97 height 17
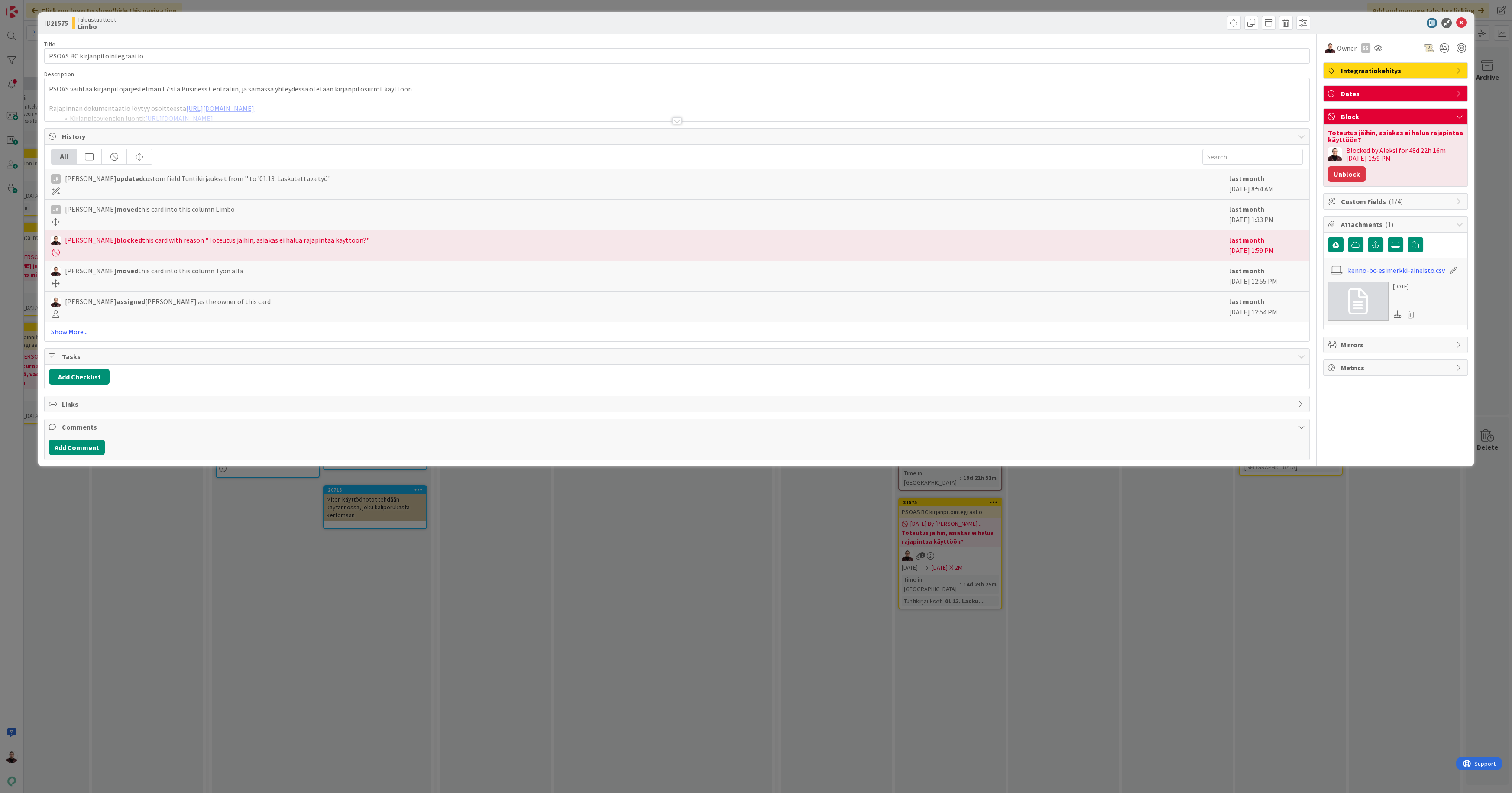
click at [1331, 173] on button "Unblock" at bounding box center [1346, 174] width 37 height 15
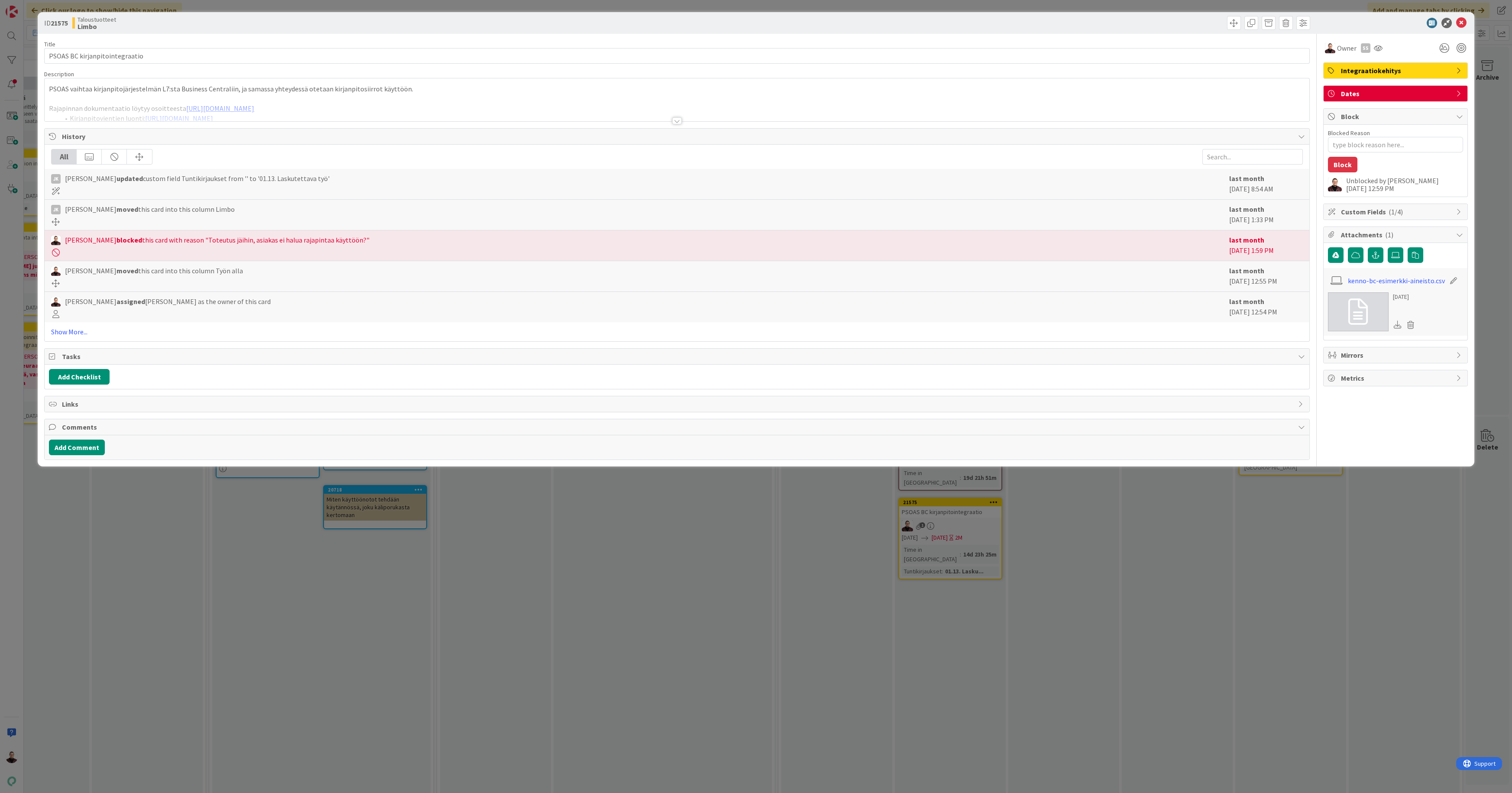
click at [1164, 541] on div "ID 21575 Taloustuotteet Limbo Title 30 / 128 PSOAS BC kirjanpitointegraatio Des…" at bounding box center [756, 396] width 1512 height 793
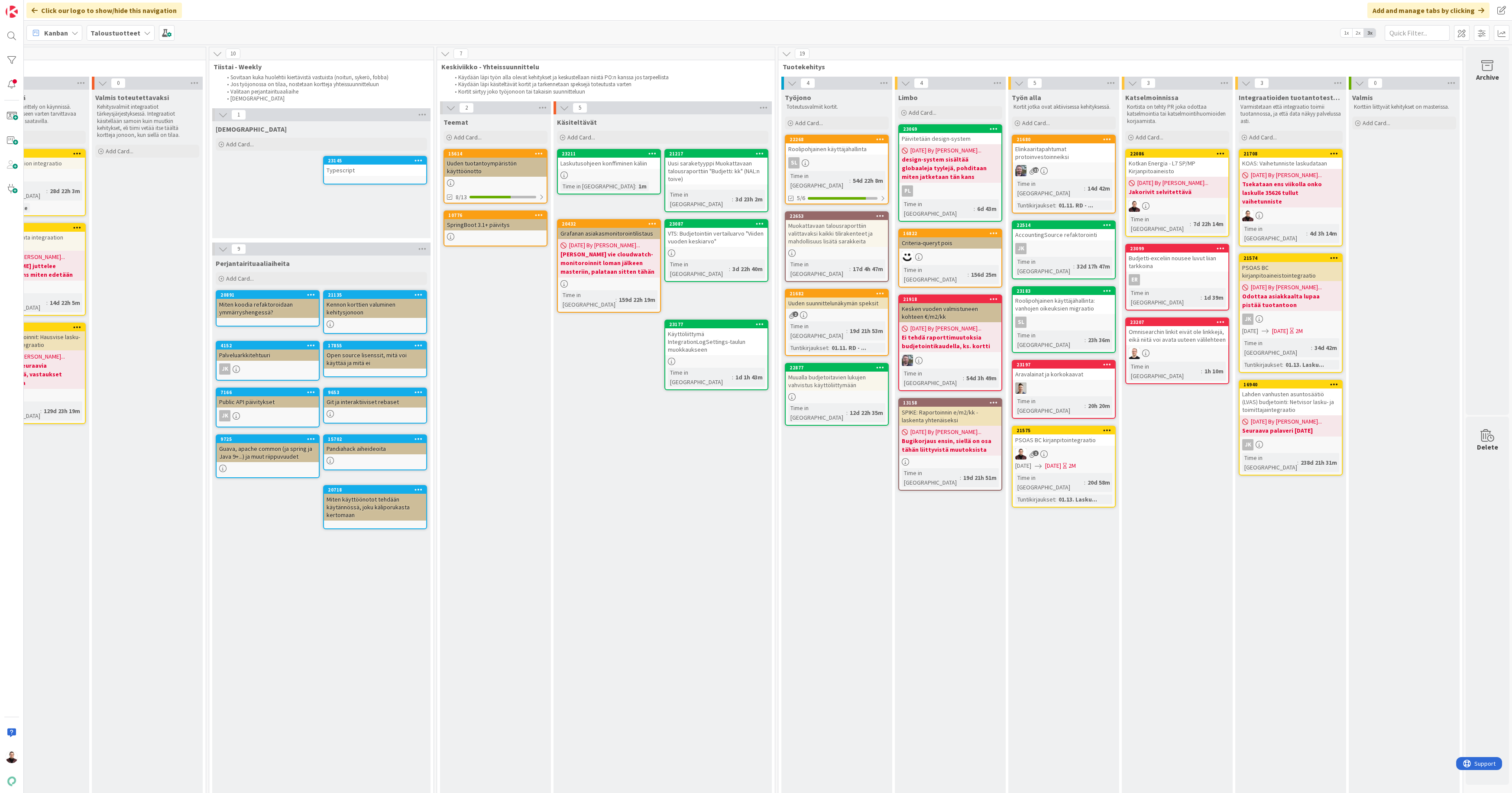
drag, startPoint x: 971, startPoint y: 462, endPoint x: 1505, endPoint y: 507, distance: 535.9
click at [1055, 434] on div "PSOAS BC kirjanpitointegraatio" at bounding box center [1063, 439] width 102 height 11
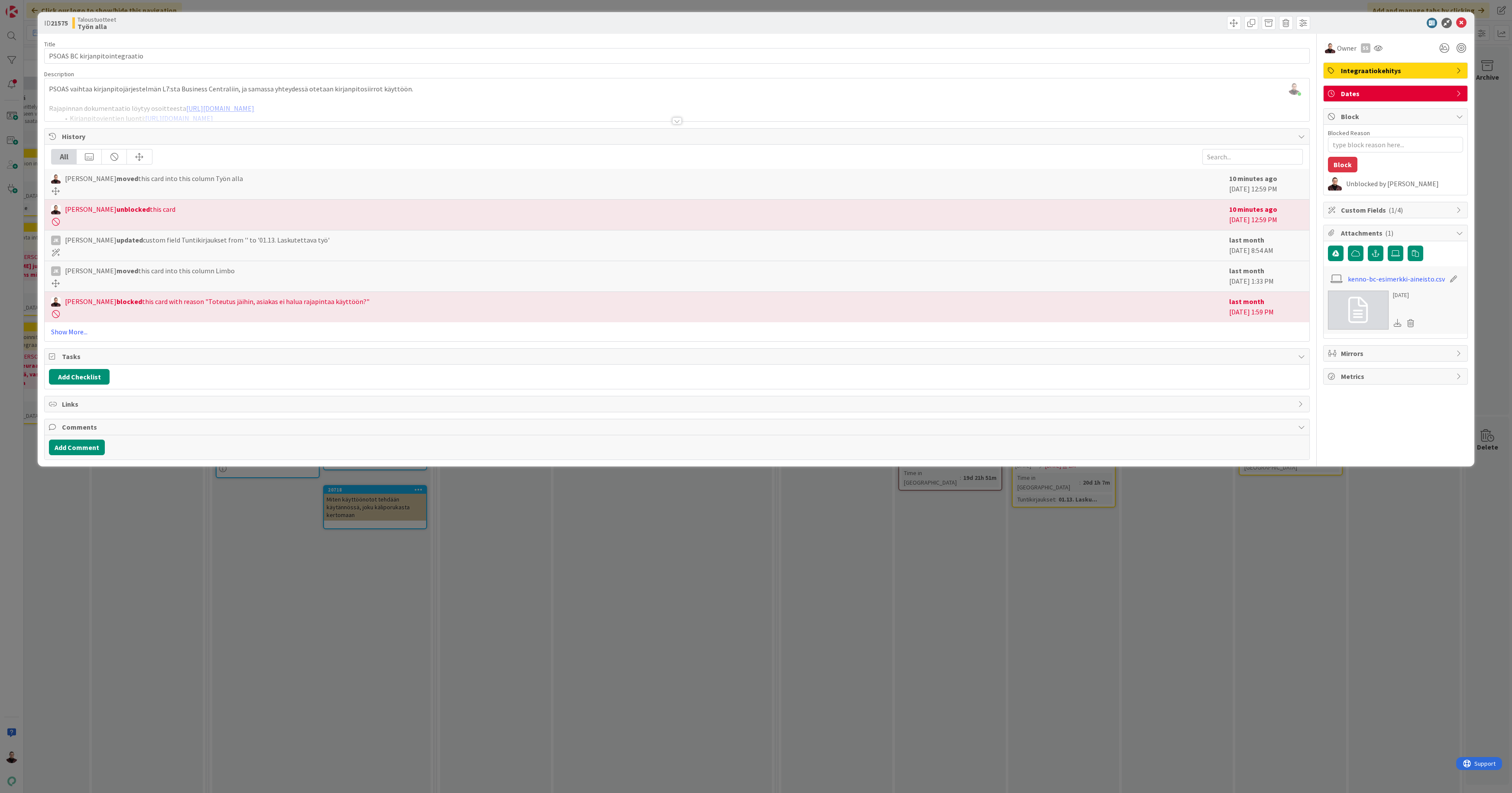
type textarea "x"
